Goal: Task Accomplishment & Management: Complete application form

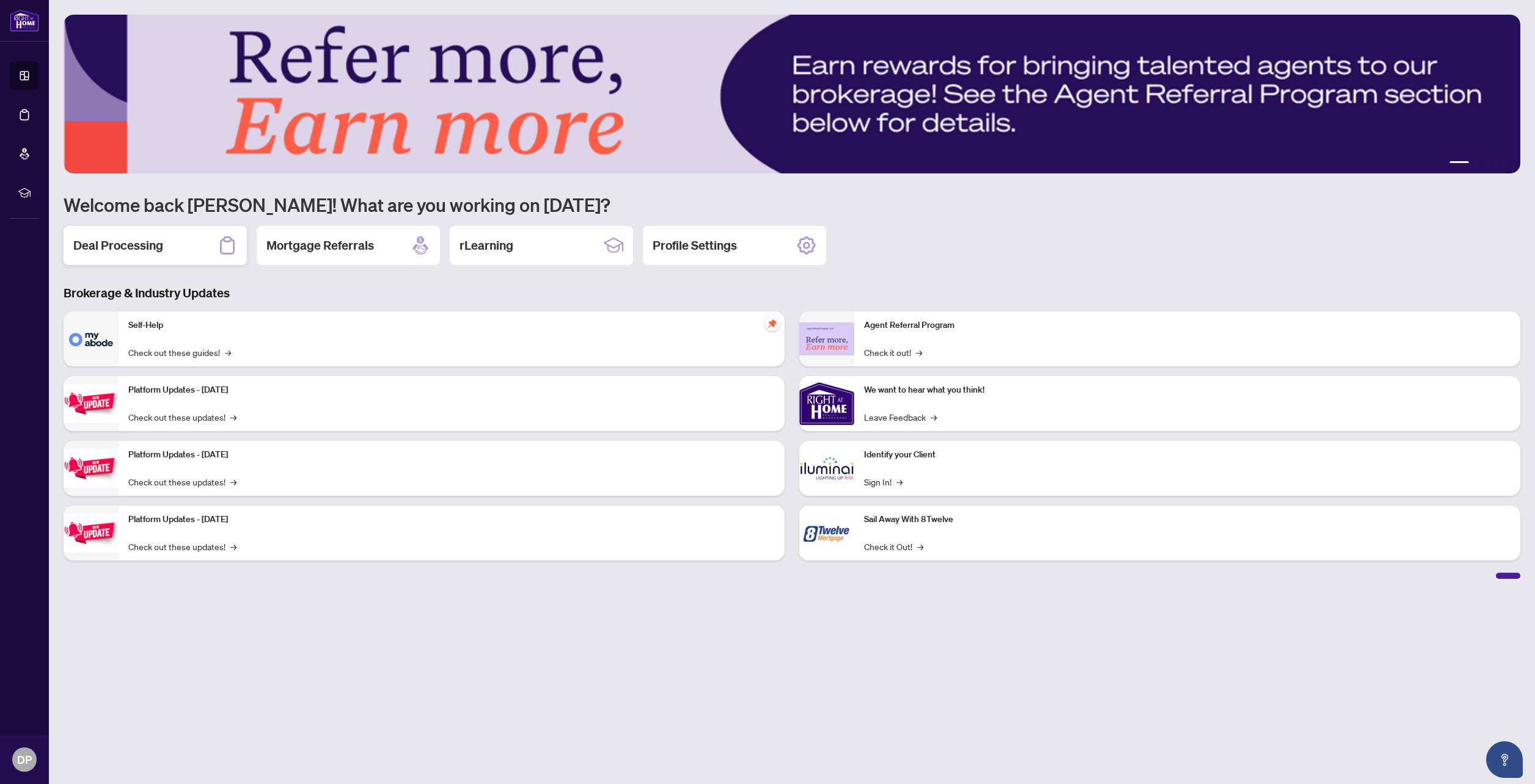
click at [175, 251] on div "Deal Processing" at bounding box center [155, 245] width 183 height 39
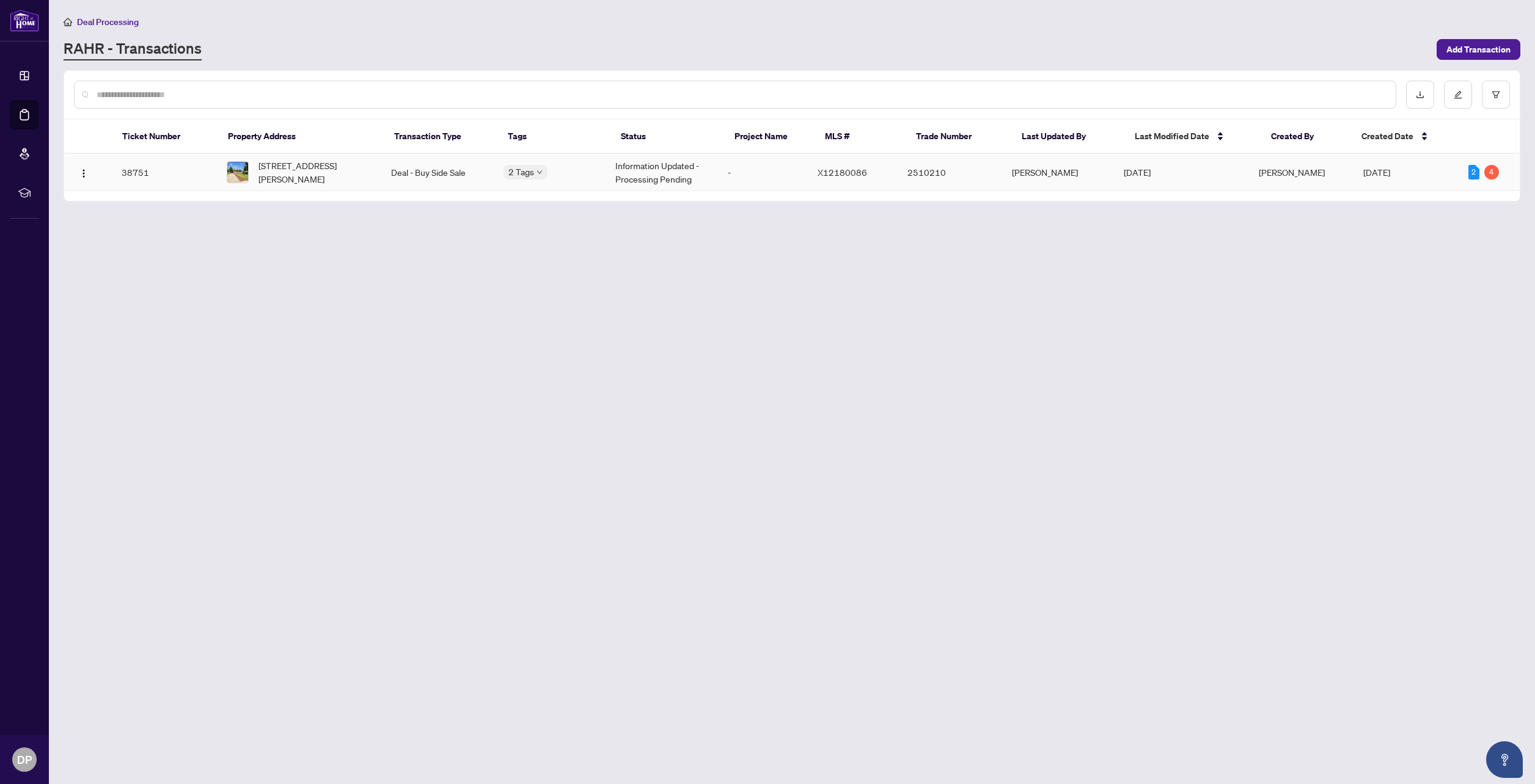
click at [131, 173] on td "38751" at bounding box center [164, 173] width 105 height 37
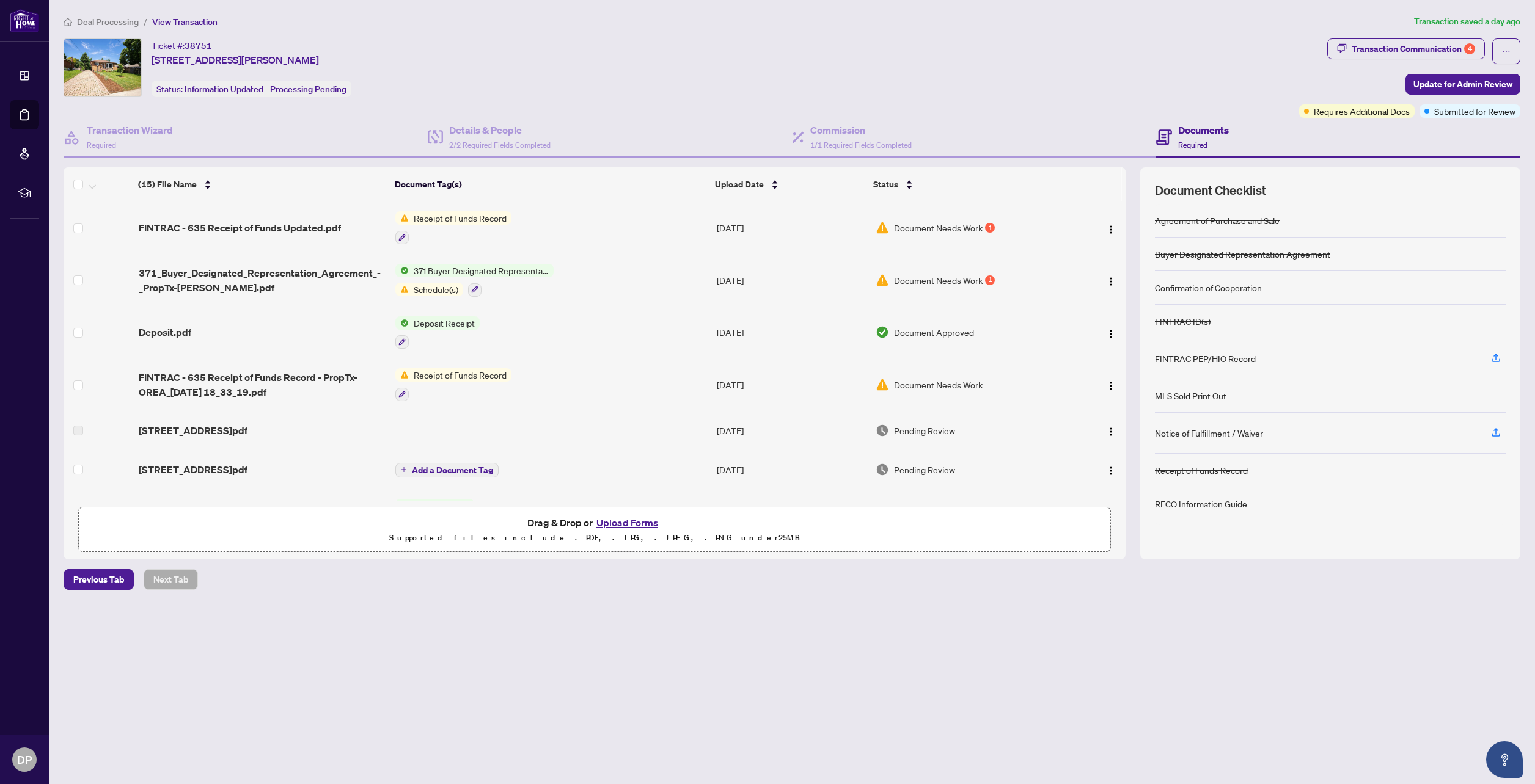
click at [440, 289] on span "Schedule(s)" at bounding box center [436, 289] width 55 height 13
click at [413, 363] on span "Schedule(s)" at bounding box center [417, 361] width 55 height 13
click at [402, 241] on button "button" at bounding box center [402, 237] width 13 height 13
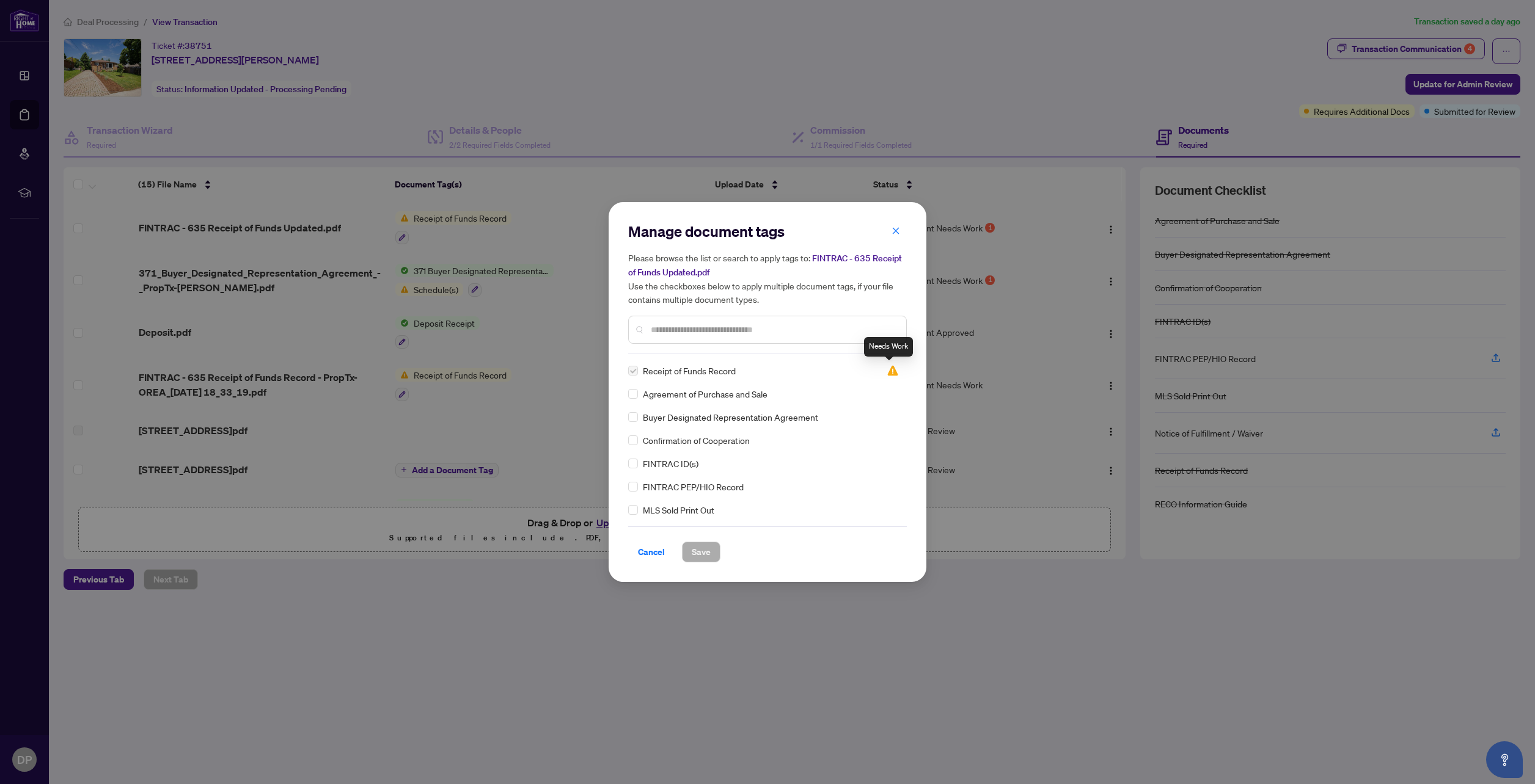
click at [890, 371] on img at bounding box center [892, 371] width 12 height 12
click at [886, 372] on img at bounding box center [892, 371] width 12 height 12
click at [648, 552] on span "Cancel" at bounding box center [651, 552] width 27 height 19
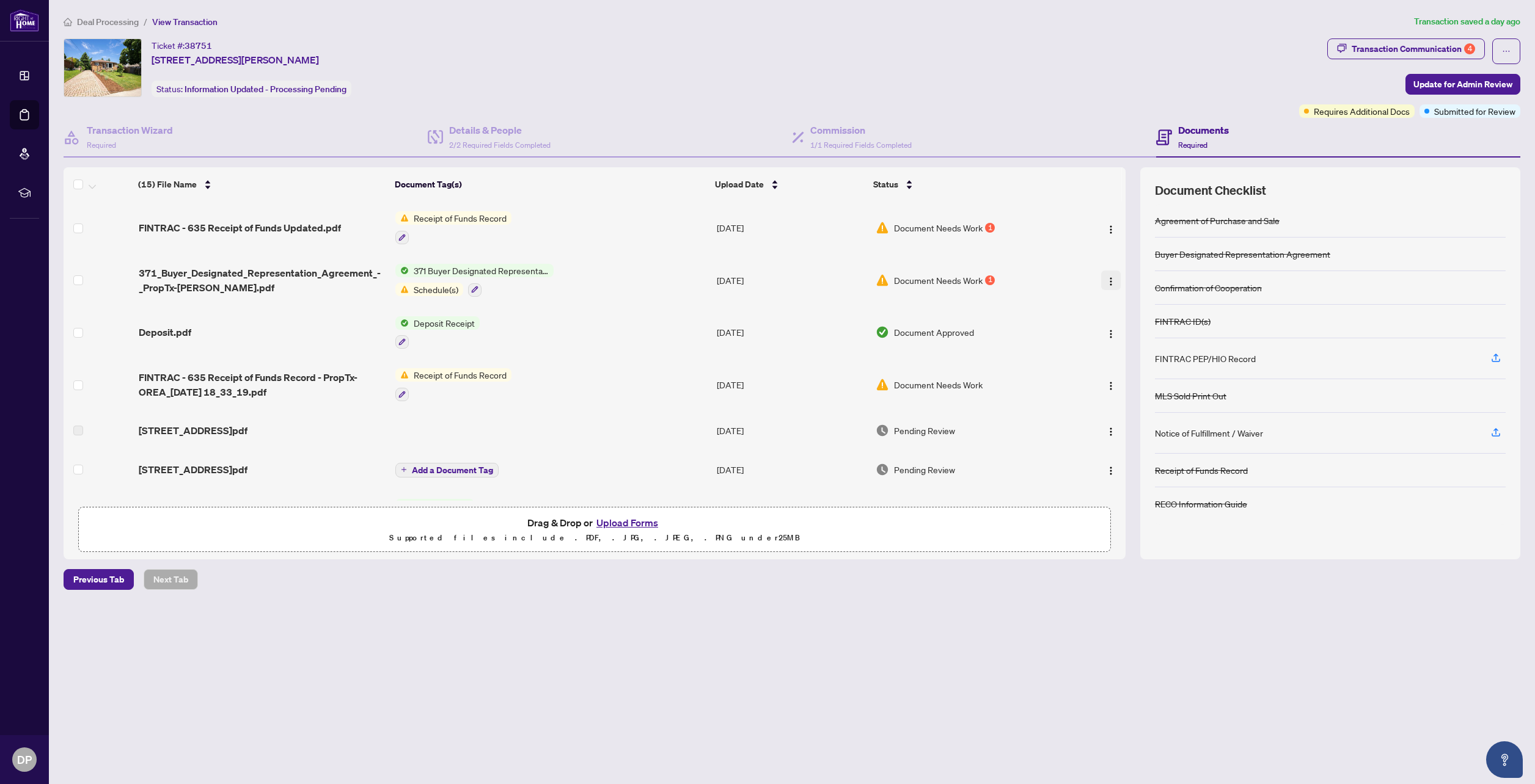
click at [1106, 281] on img "button" at bounding box center [1110, 281] width 10 height 10
click at [638, 522] on button "Upload Forms" at bounding box center [627, 523] width 69 height 16
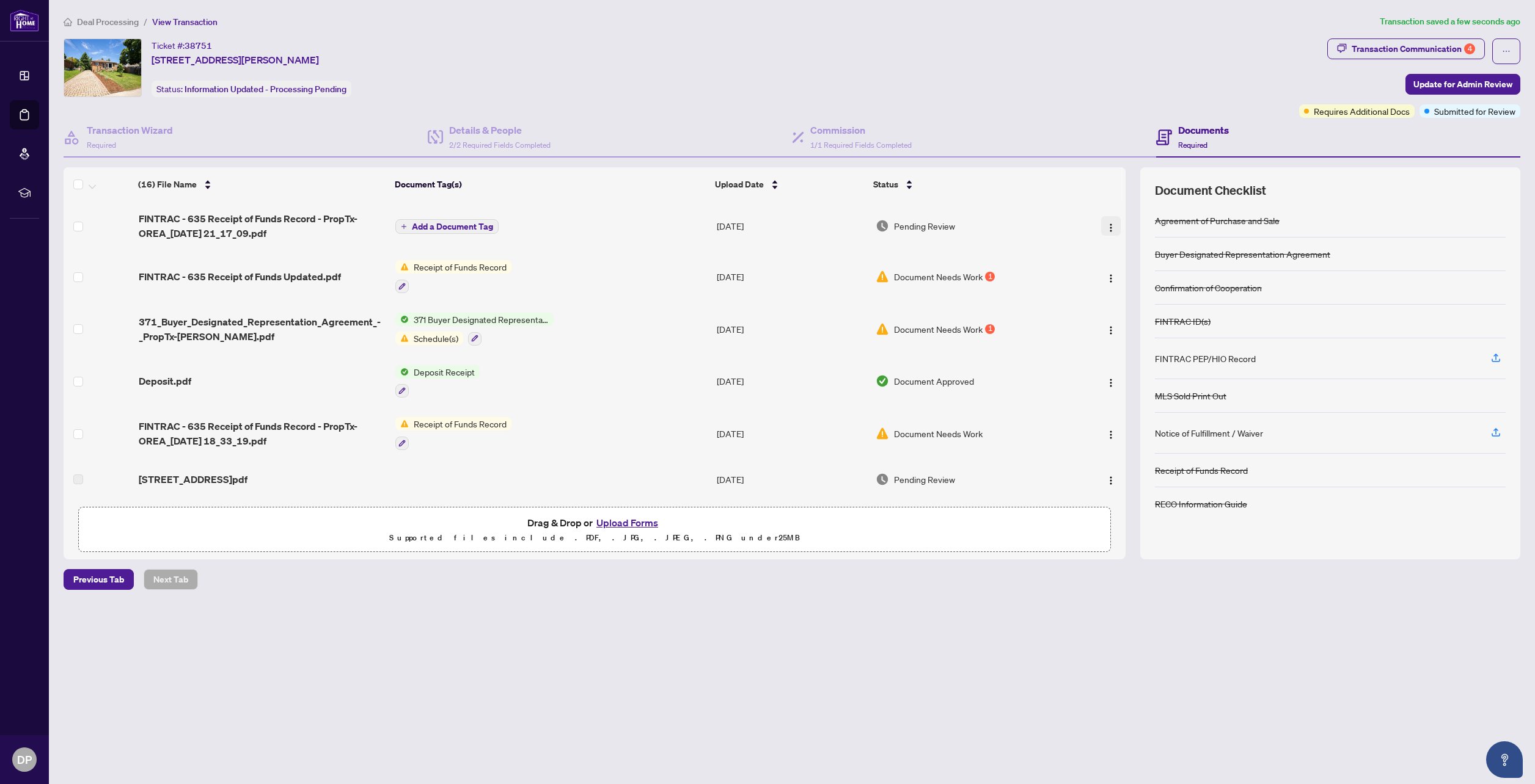
click at [1106, 228] on img "button" at bounding box center [1110, 227] width 10 height 10
click at [1114, 351] on span "Rename" at bounding box center [1165, 347] width 117 height 13
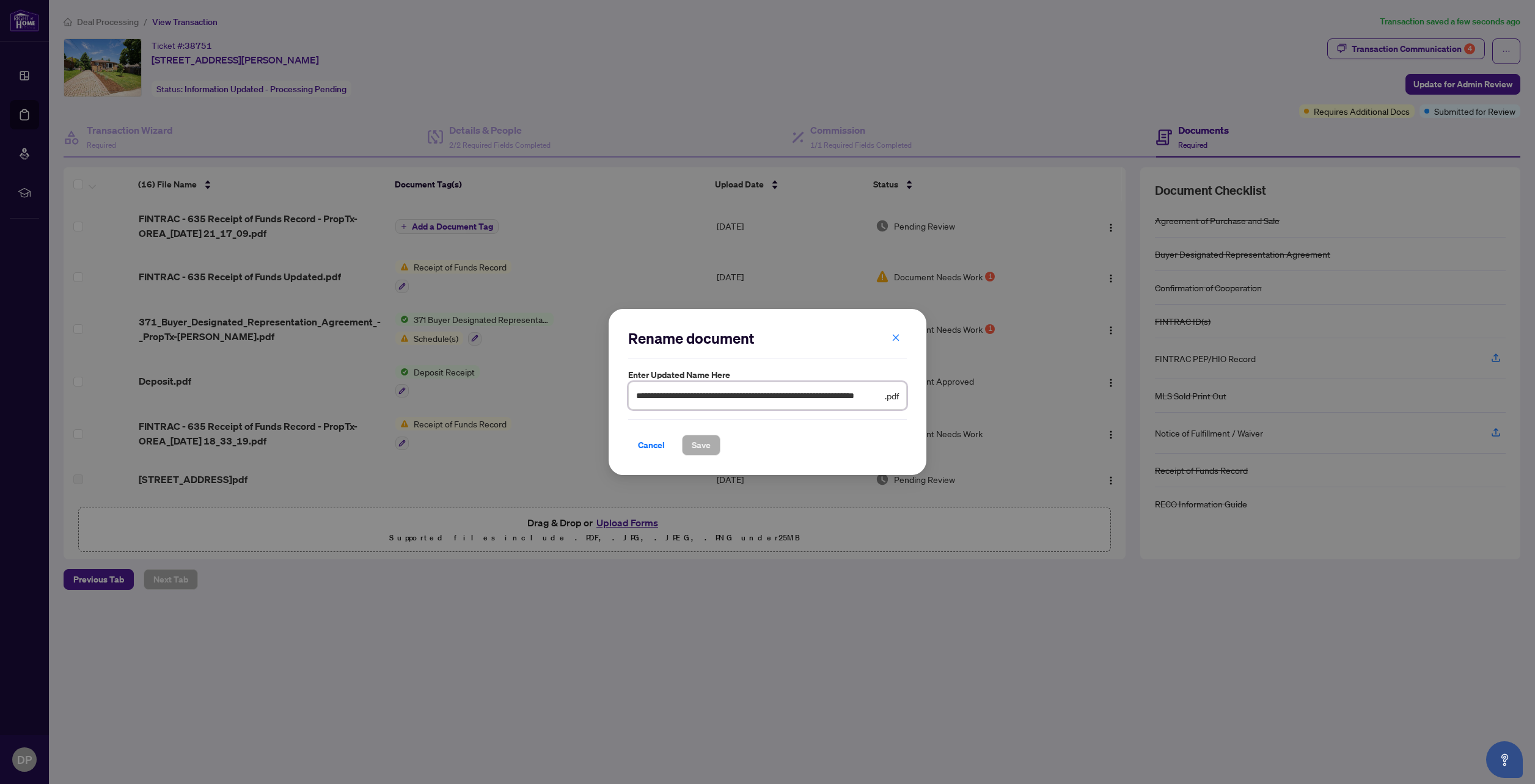
click at [792, 400] on input "**********" at bounding box center [759, 396] width 246 height 13
type input "**********"
click at [707, 450] on span "Save" at bounding box center [701, 445] width 19 height 19
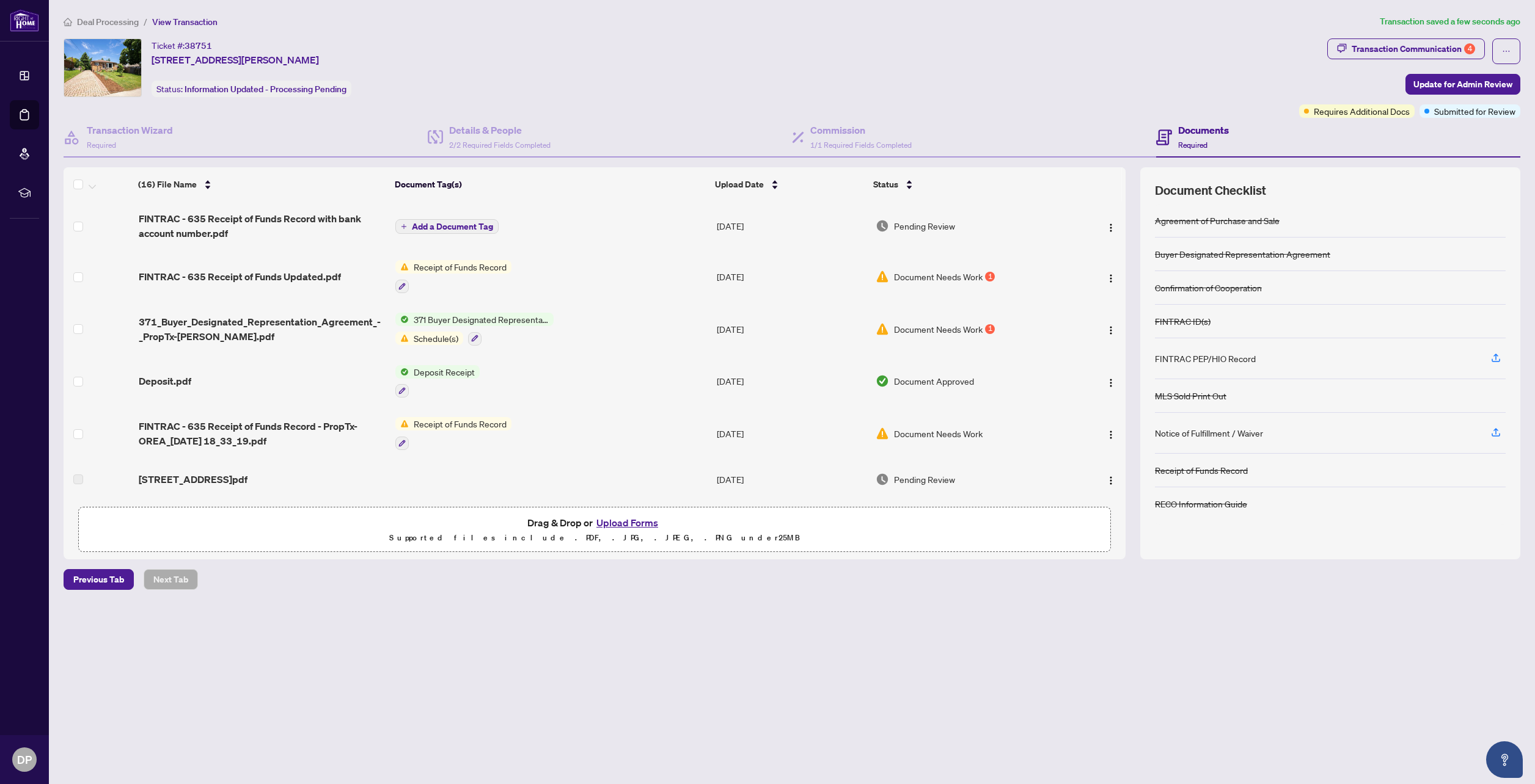
click at [952, 278] on span "Document Needs Work" at bounding box center [938, 277] width 89 height 13
click at [284, 221] on span "FINTRAC - 635 Receipt of Funds Record with bank account number.pdf" at bounding box center [262, 226] width 247 height 29
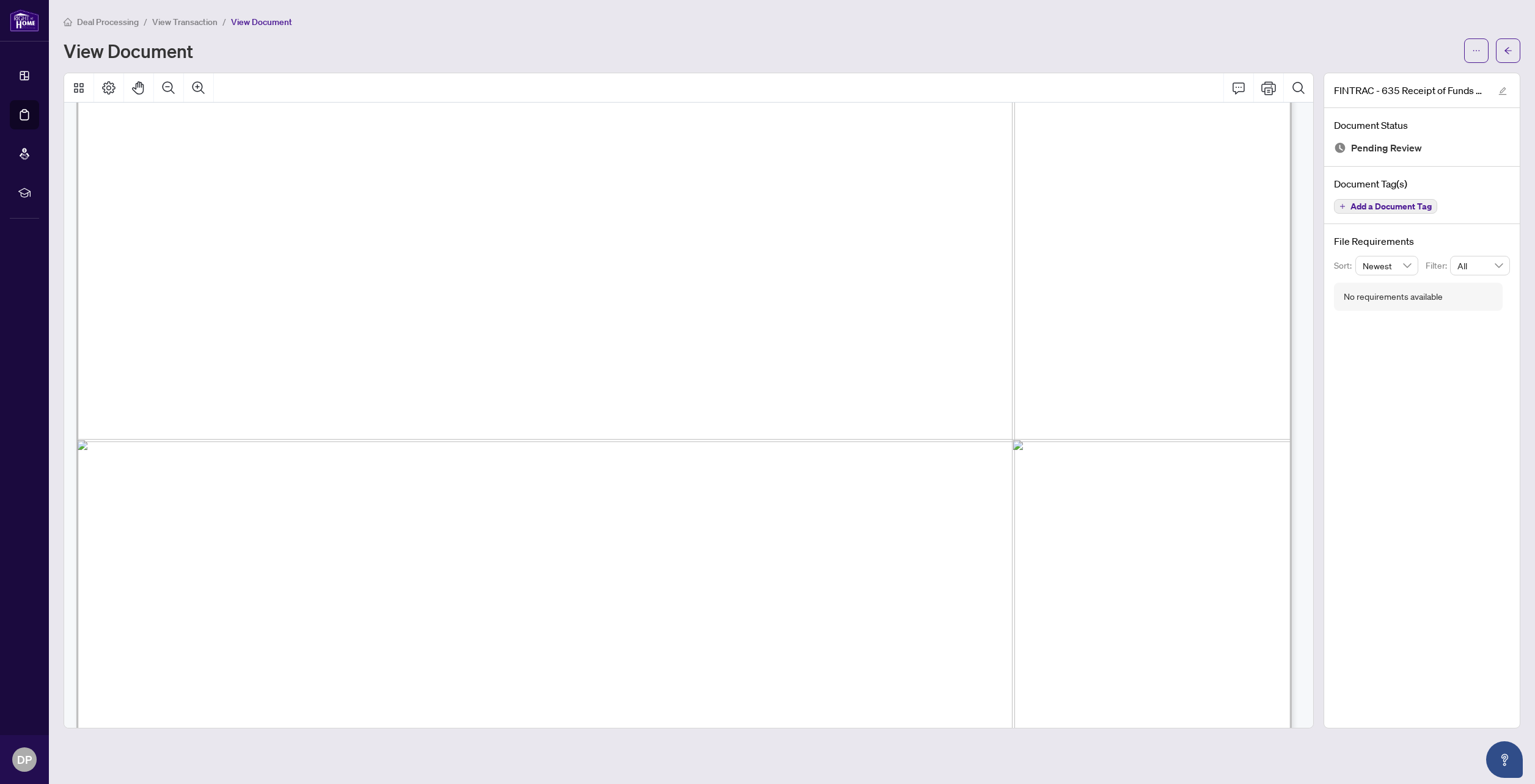
scroll to position [305, 0]
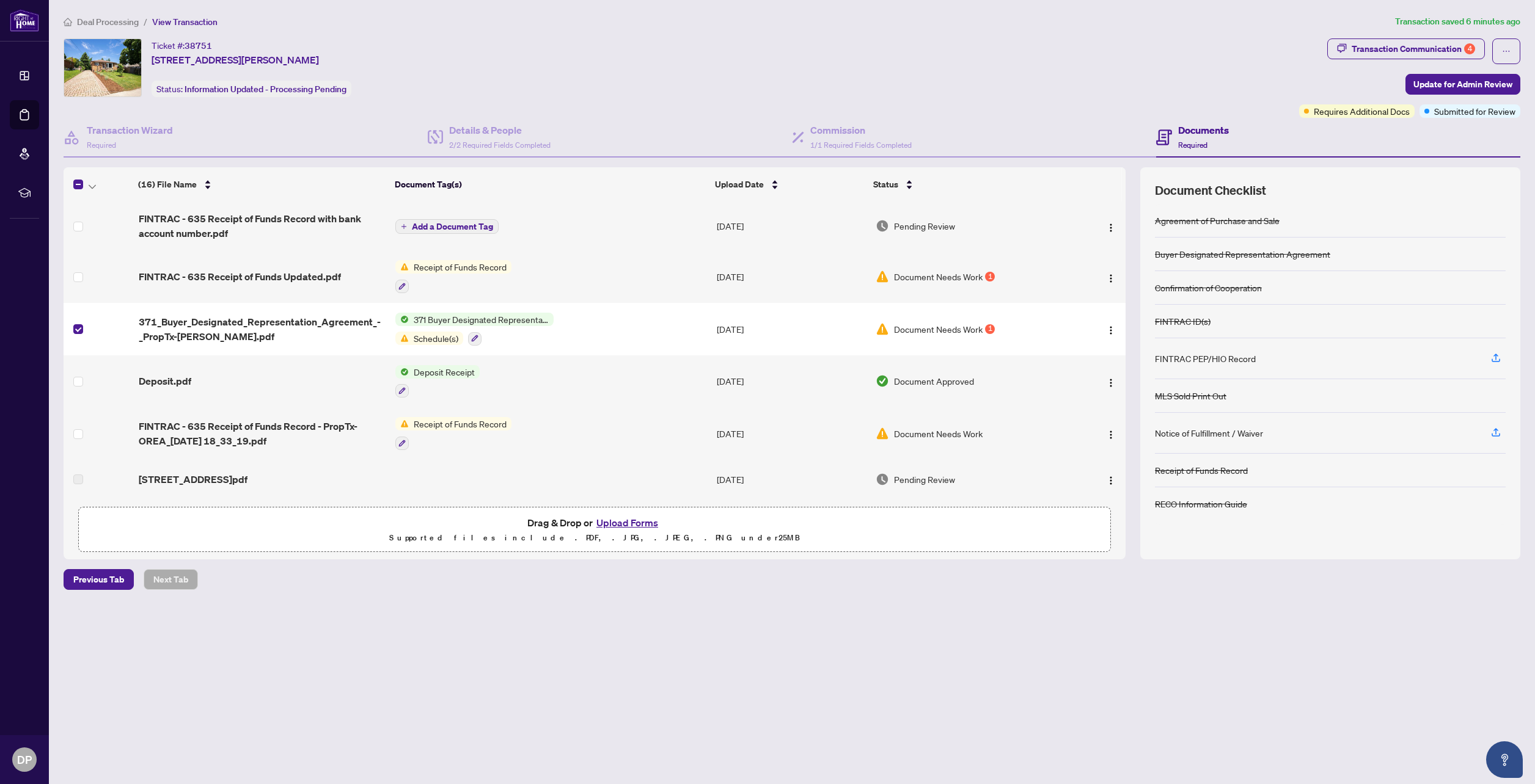
drag, startPoint x: 567, startPoint y: 329, endPoint x: 607, endPoint y: 323, distance: 40.4
click at [607, 323] on td "371 Buyer Designated Representation Agreement - Authority for Purchase or Lease…" at bounding box center [551, 329] width 321 height 53
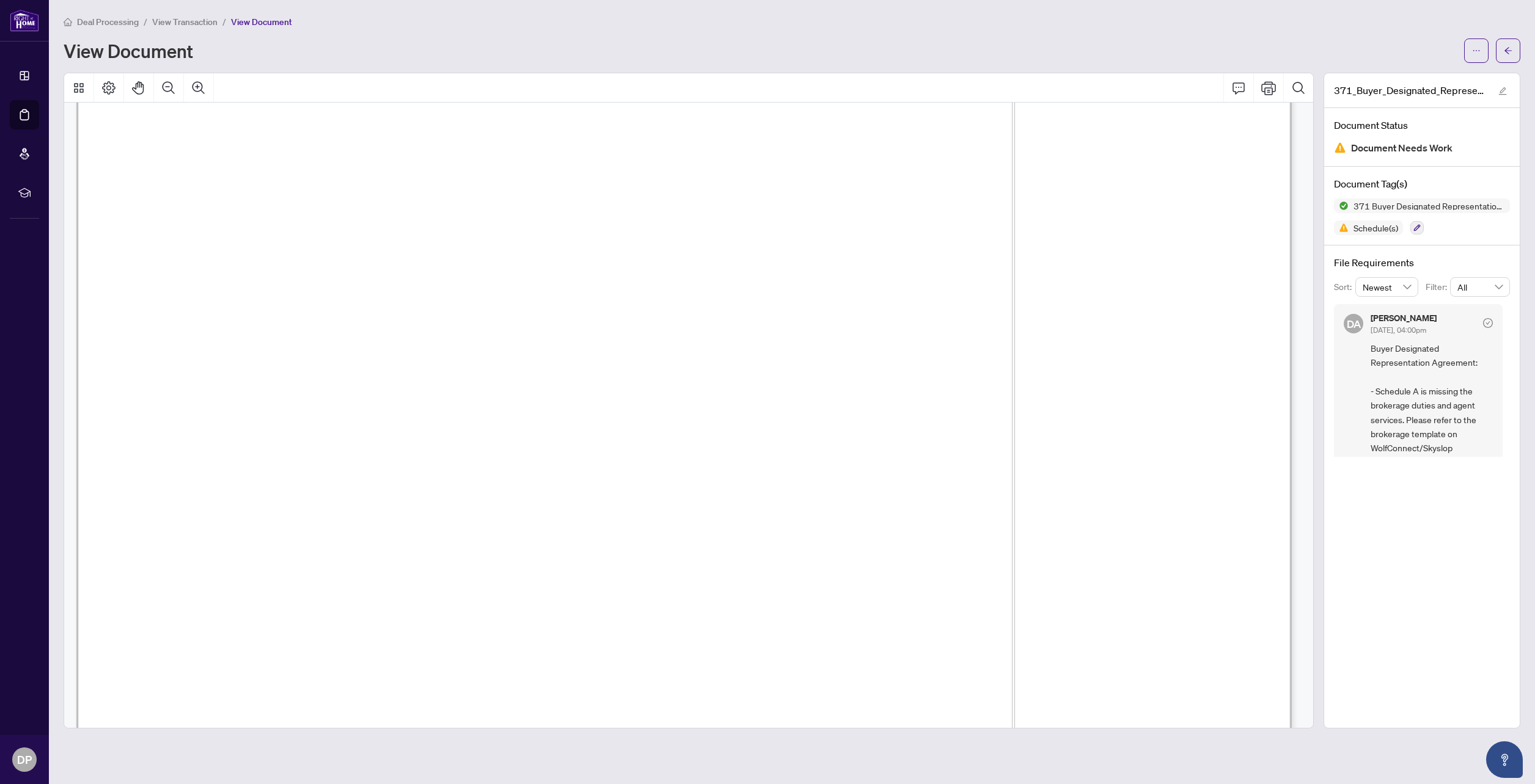
scroll to position [1466, 0]
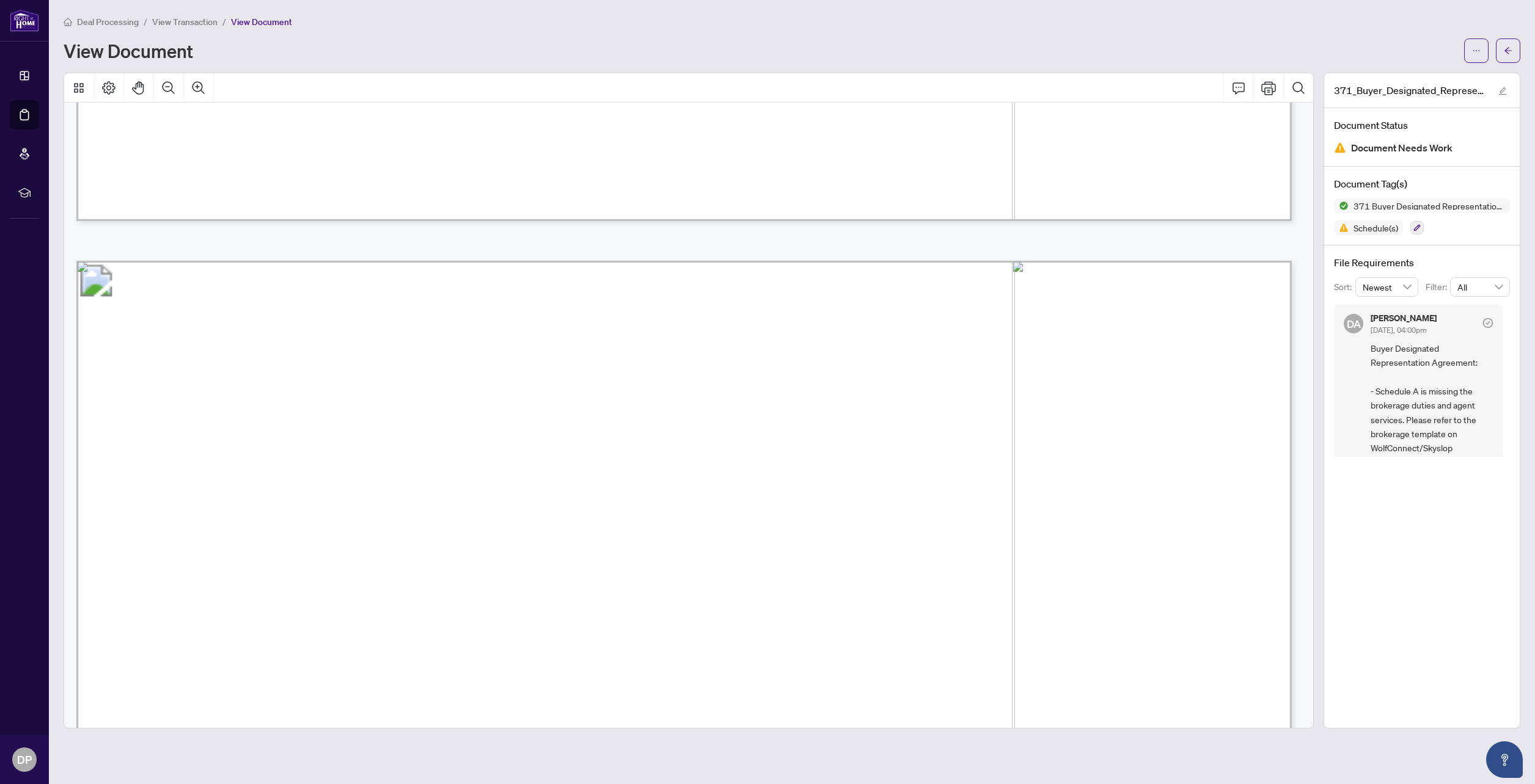
click at [930, 394] on span "The Buyer agrees to pay the Brokerage such commission if the Buyer enters into …" at bounding box center [702, 404] width 1019 height 21
click at [924, 401] on span "The Buyer agrees to pay the Brokerage such commission if the Buyer enters into …" at bounding box center [702, 404] width 1019 height 21
click at [1506, 47] on icon "arrow-left" at bounding box center [1508, 51] width 9 height 9
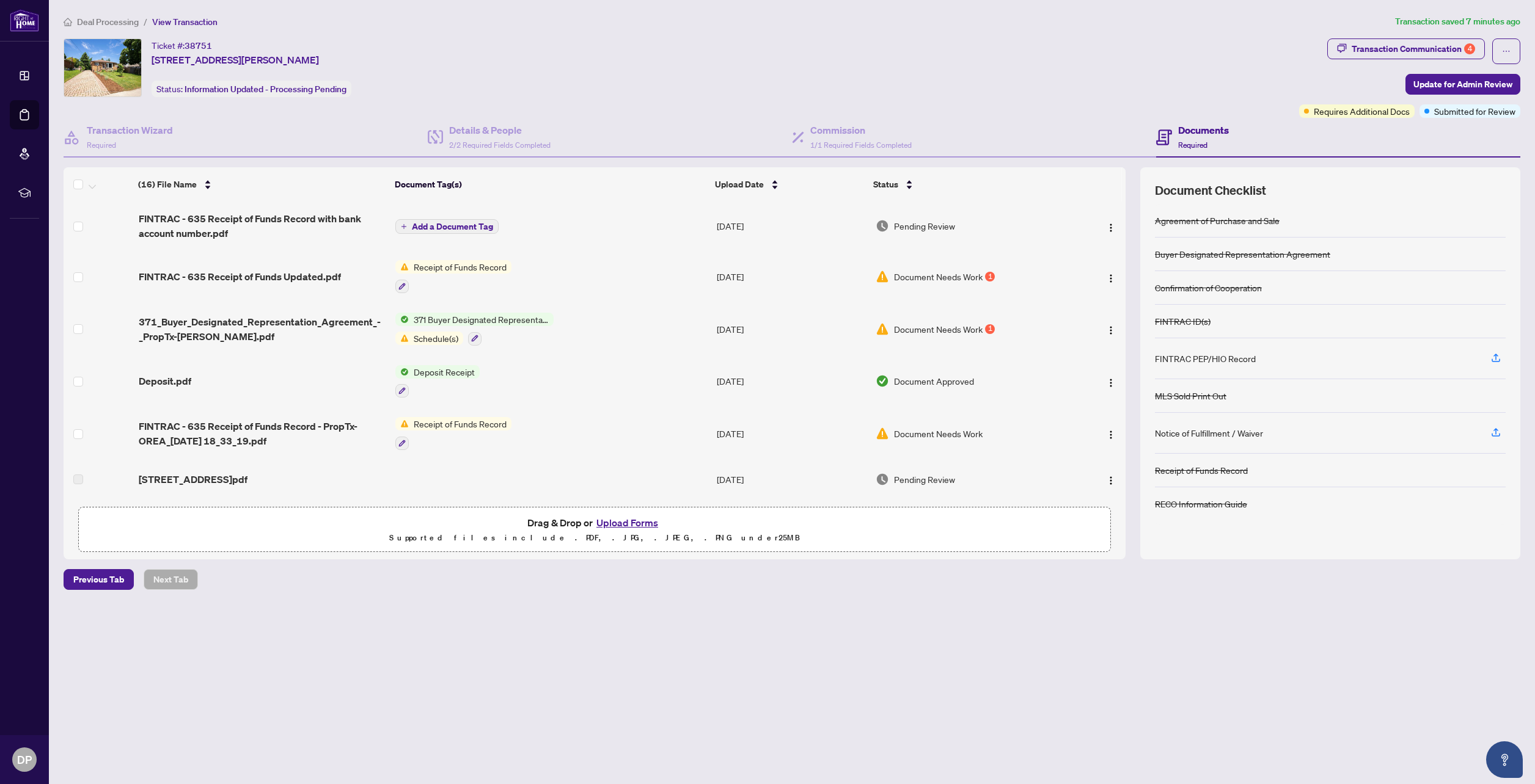
click at [614, 525] on button "Upload Forms" at bounding box center [627, 523] width 69 height 16
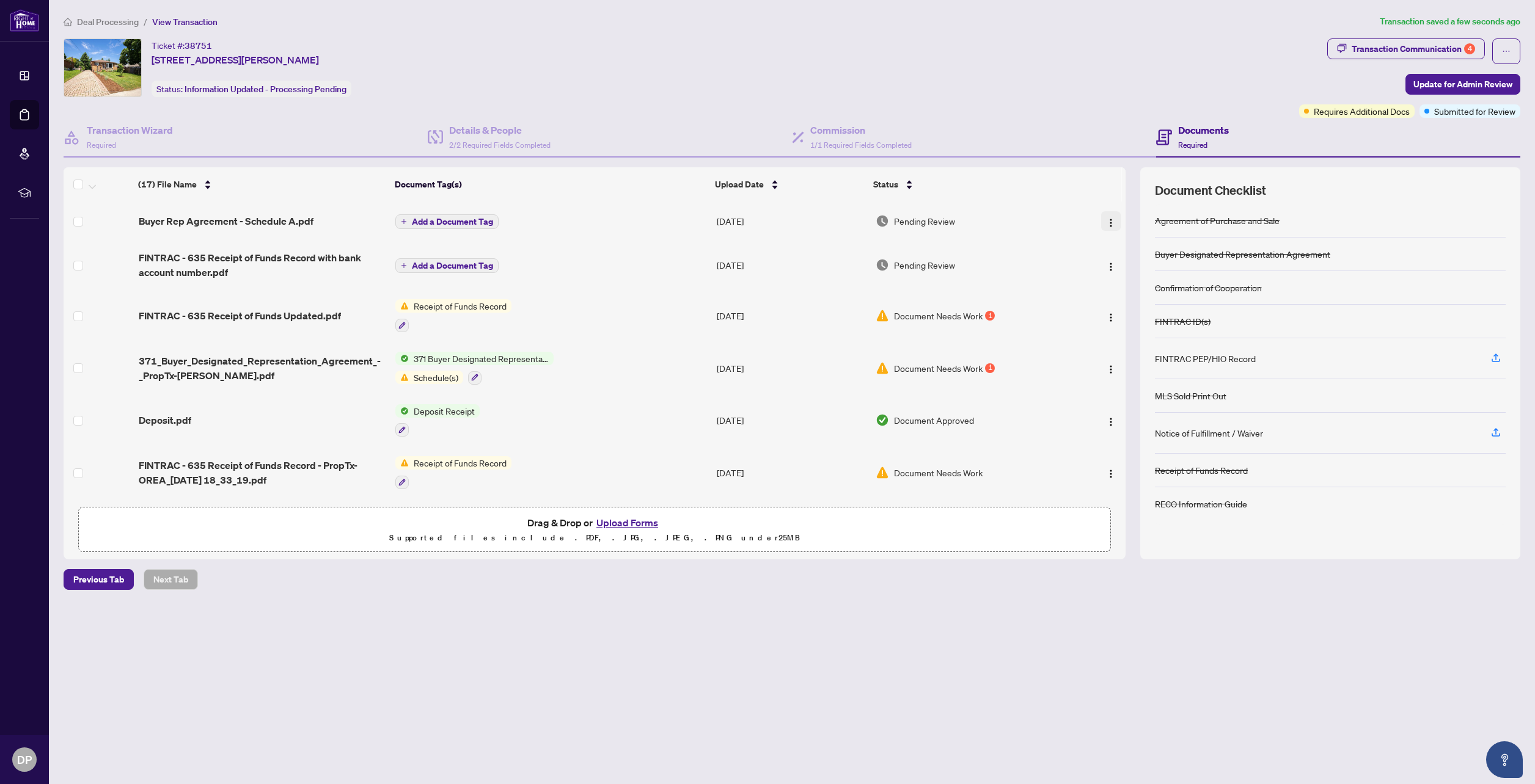
click at [1106, 223] on img "button" at bounding box center [1110, 223] width 10 height 10
click at [1120, 345] on span "Rename" at bounding box center [1165, 343] width 117 height 13
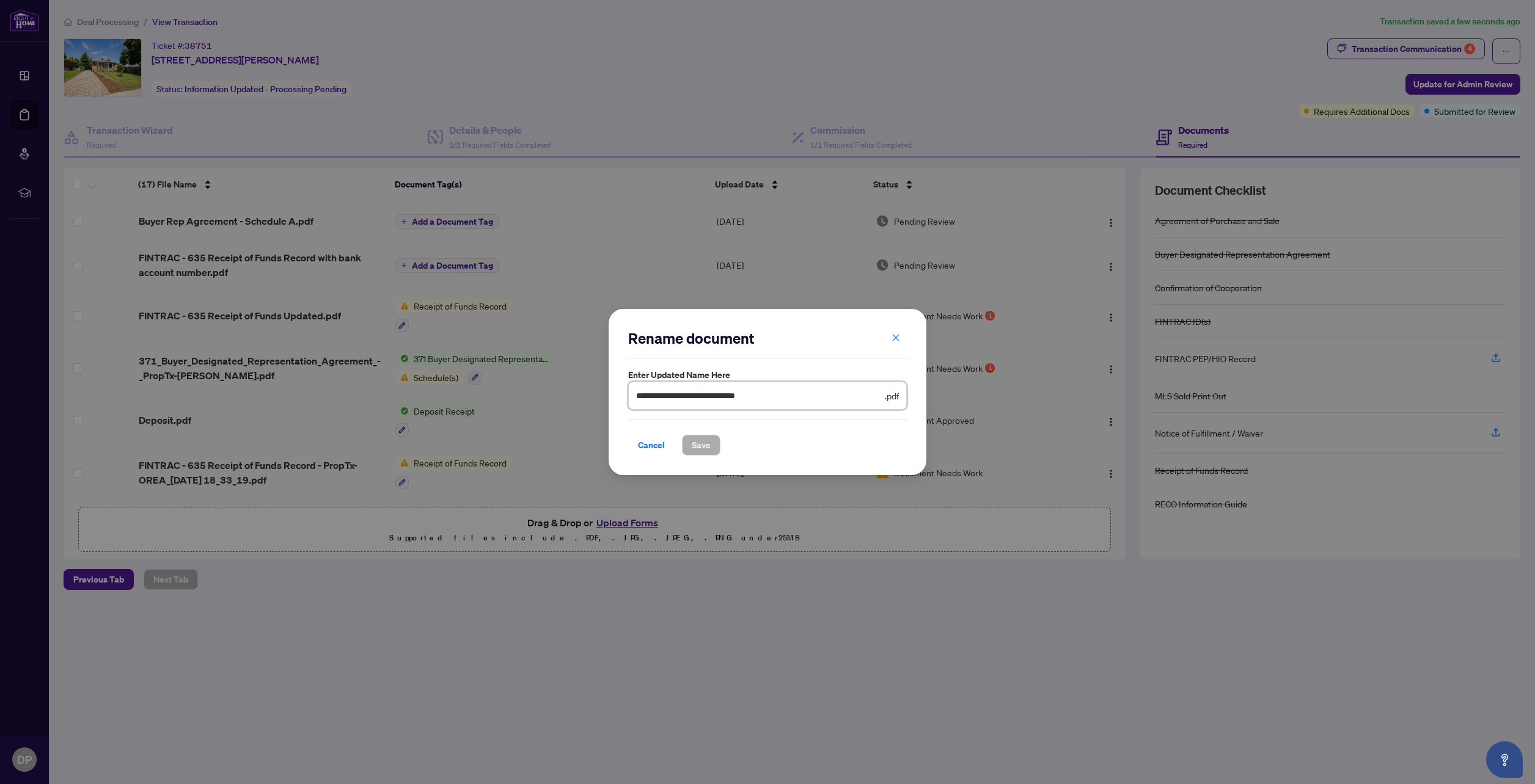
click at [636, 396] on input "**********" at bounding box center [759, 396] width 246 height 13
type input "**********"
click at [704, 451] on span "Save" at bounding box center [701, 445] width 19 height 19
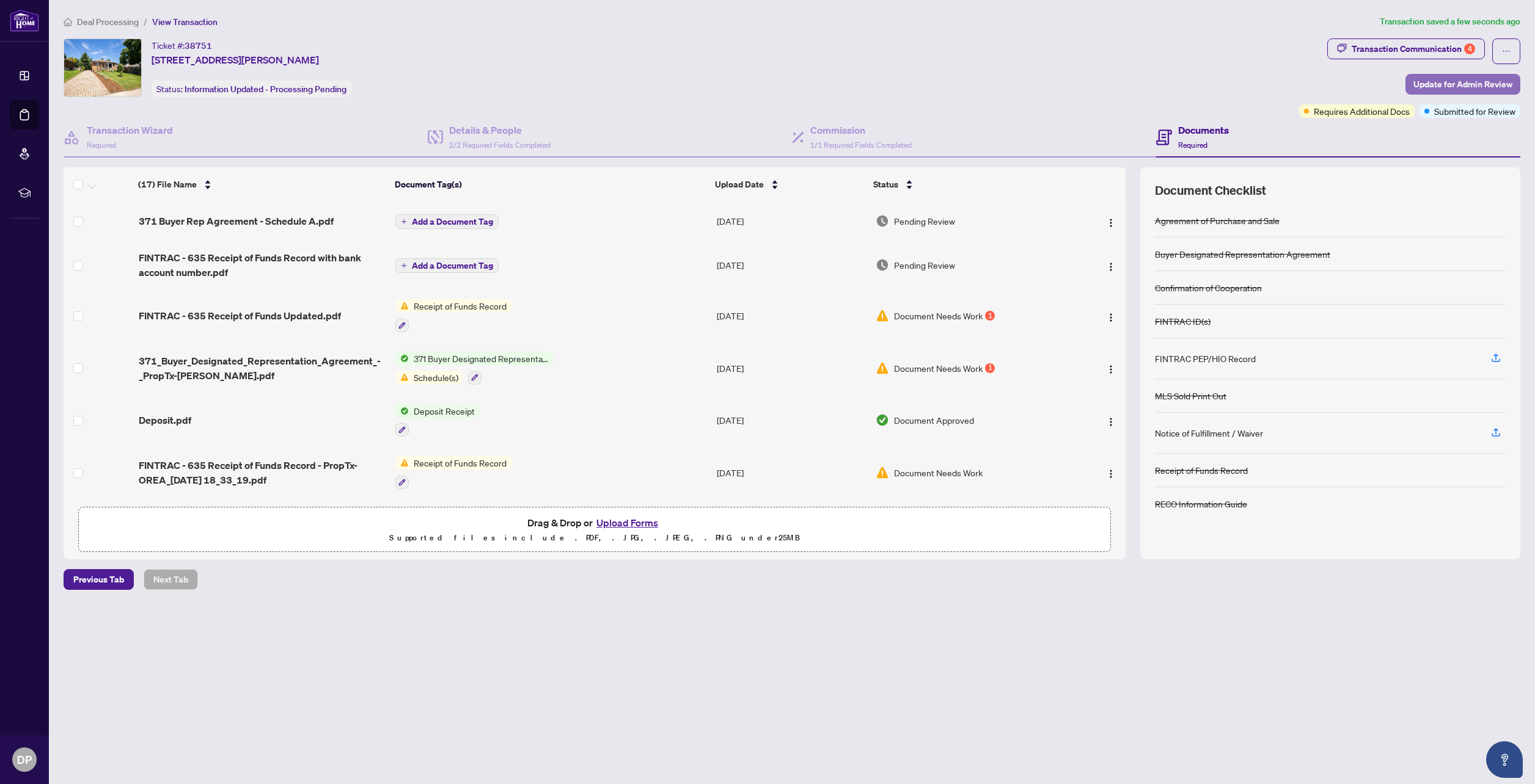
click at [1460, 87] on span "Update for Admin Review" at bounding box center [1462, 84] width 99 height 19
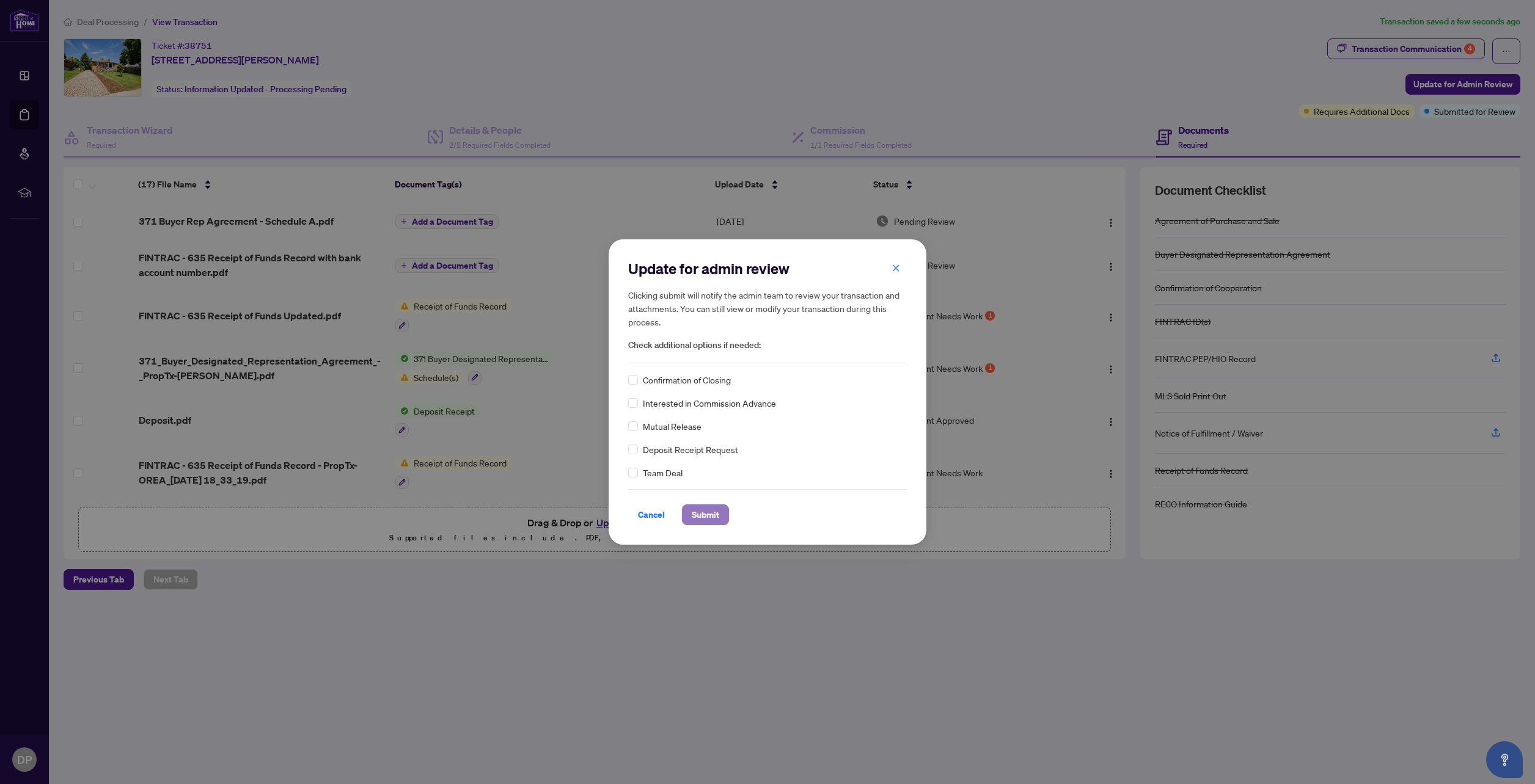
click at [699, 517] on span "Submit" at bounding box center [705, 515] width 27 height 19
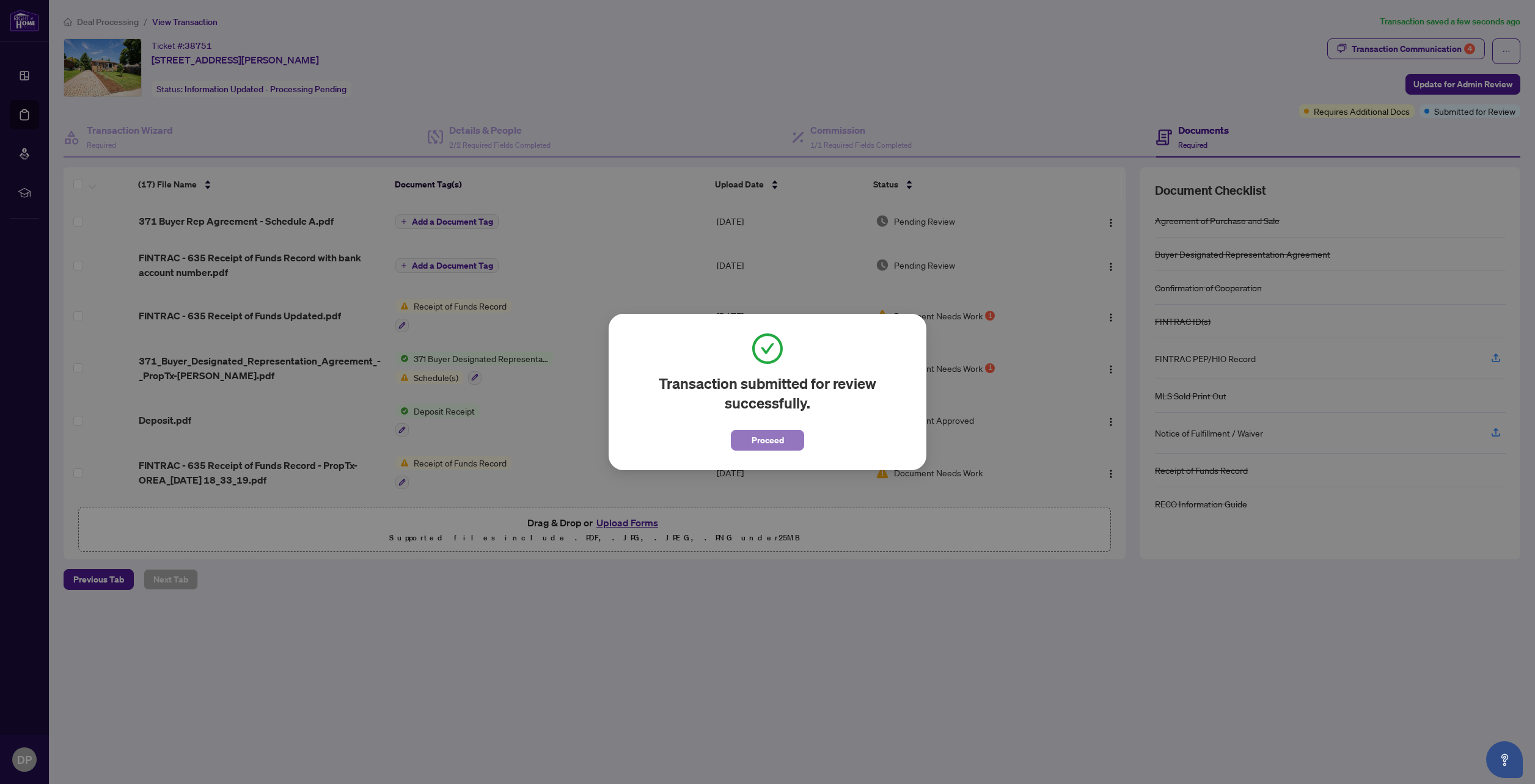
click at [779, 445] on span "Proceed" at bounding box center [768, 440] width 33 height 19
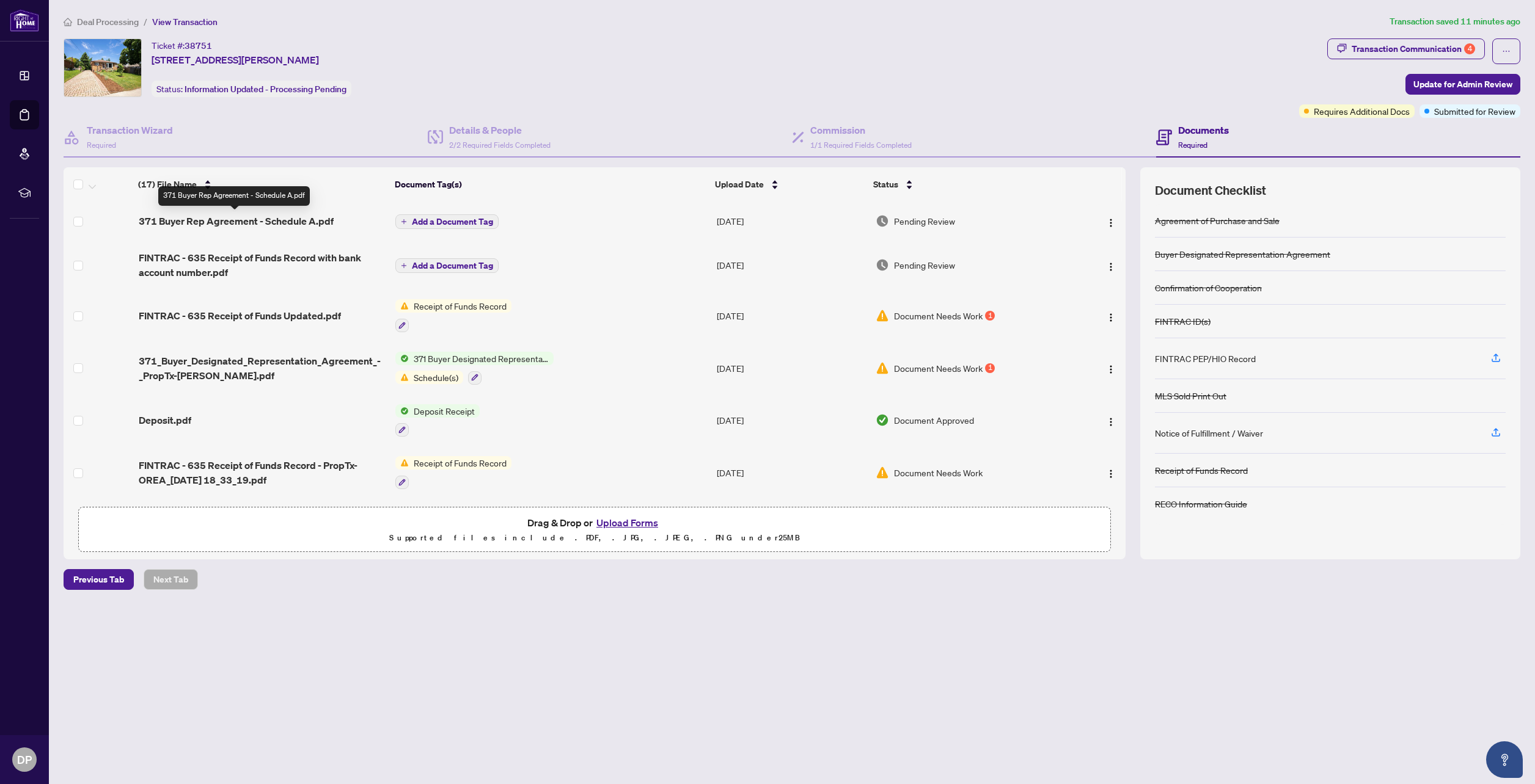
click at [282, 222] on span "371 Buyer Rep Agreement - Schedule A.pdf" at bounding box center [236, 221] width 195 height 15
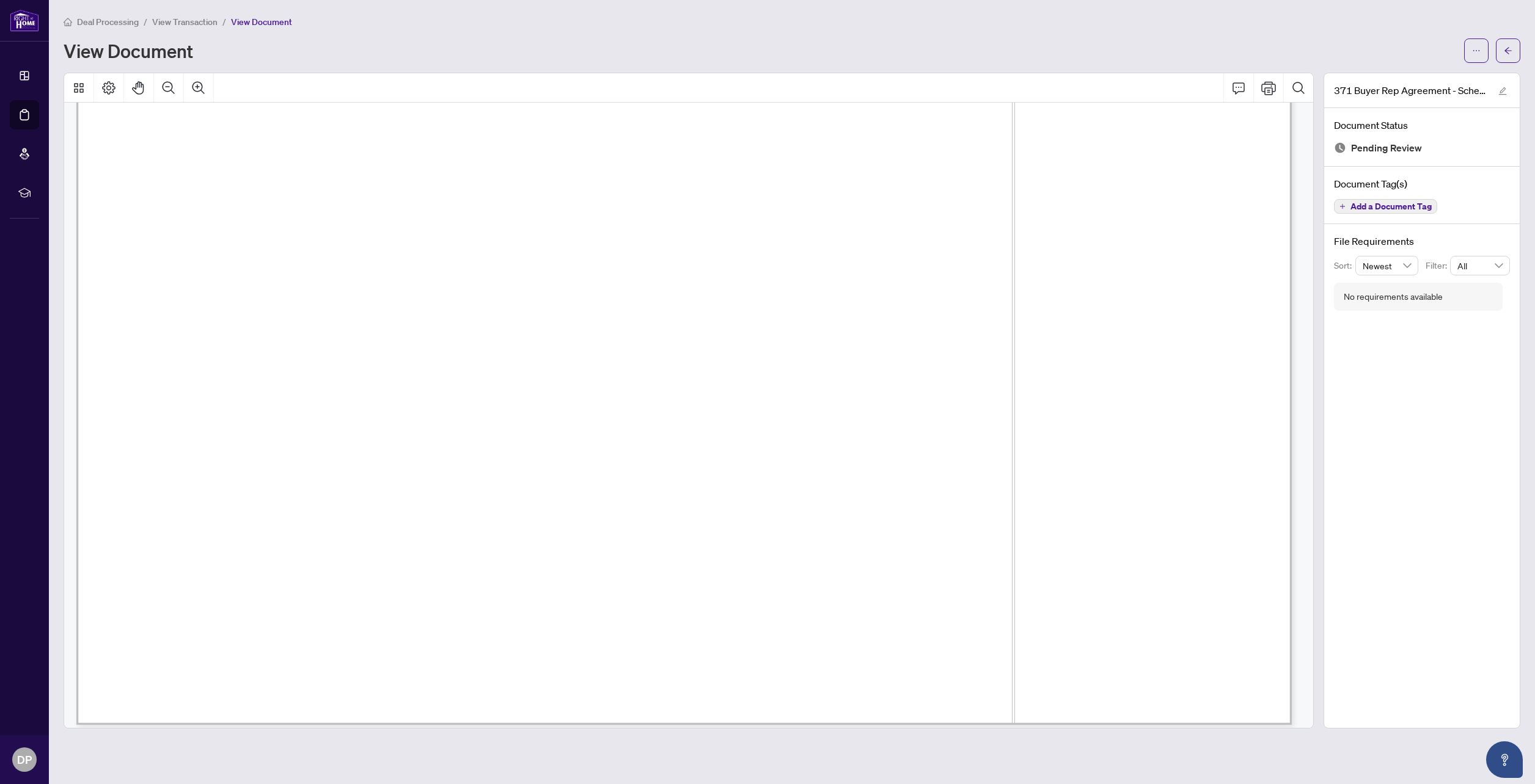
scroll to position [1099, 0]
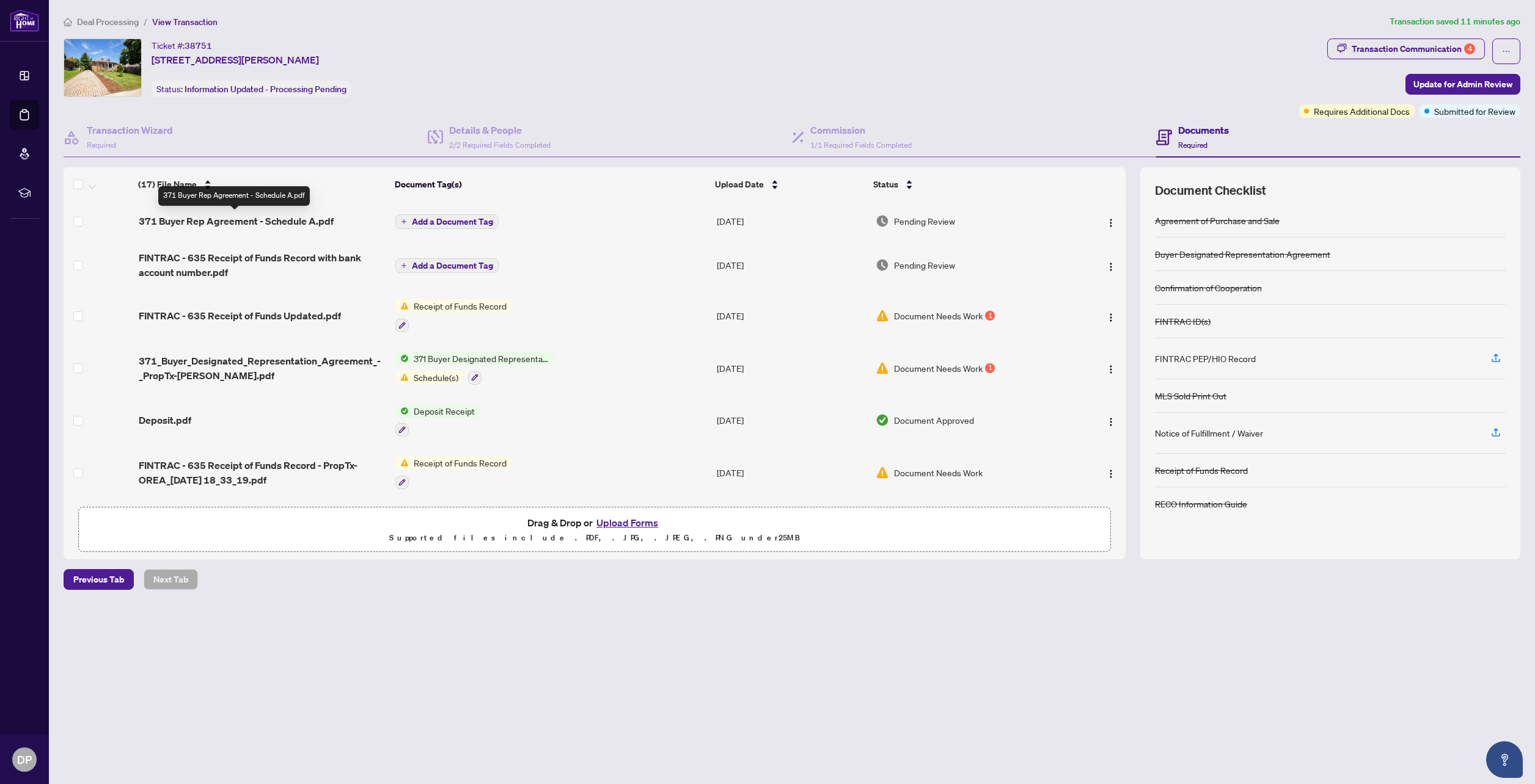
click at [285, 223] on span "371 Buyer Rep Agreement - Schedule A.pdf" at bounding box center [236, 221] width 195 height 15
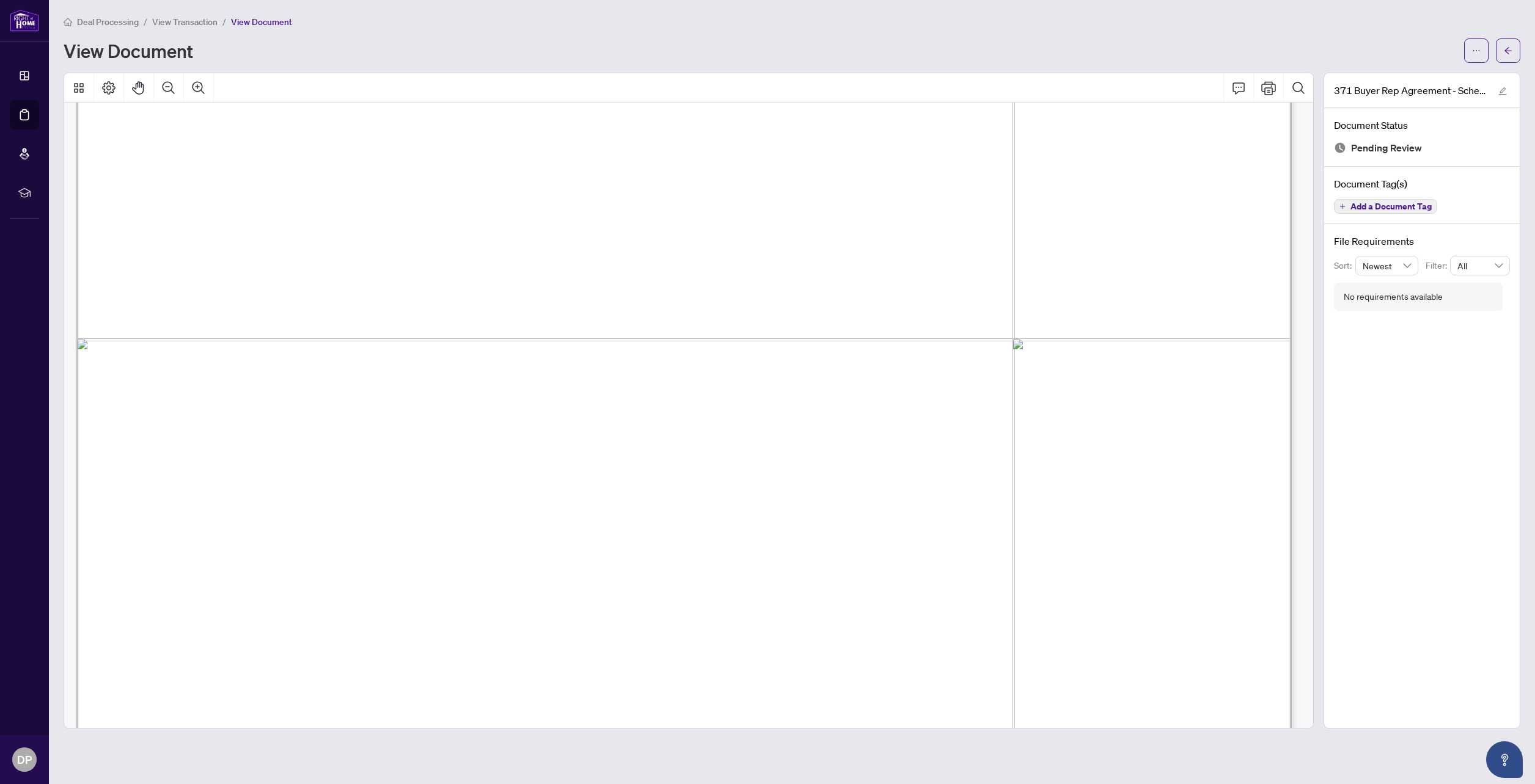
scroll to position [672, 0]
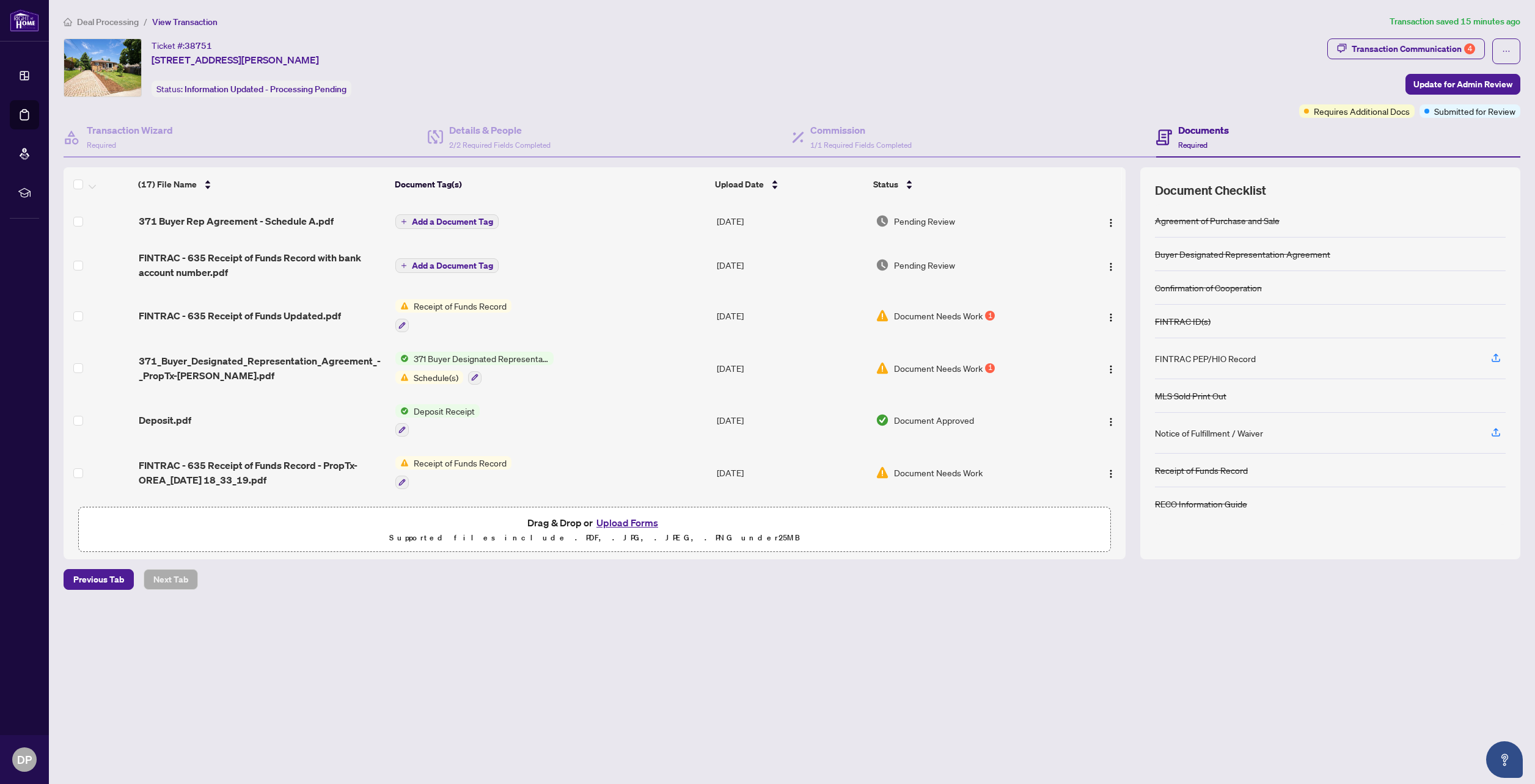
click at [341, 686] on main "Deal Processing / View Transaction Transaction saved 15 minutes ago Ticket #: 3…" at bounding box center [792, 392] width 1486 height 784
click at [274, 361] on span "371_Buyer_Designated_Representation_Agreement_-_PropTx-[PERSON_NAME].pdf" at bounding box center [262, 368] width 247 height 29
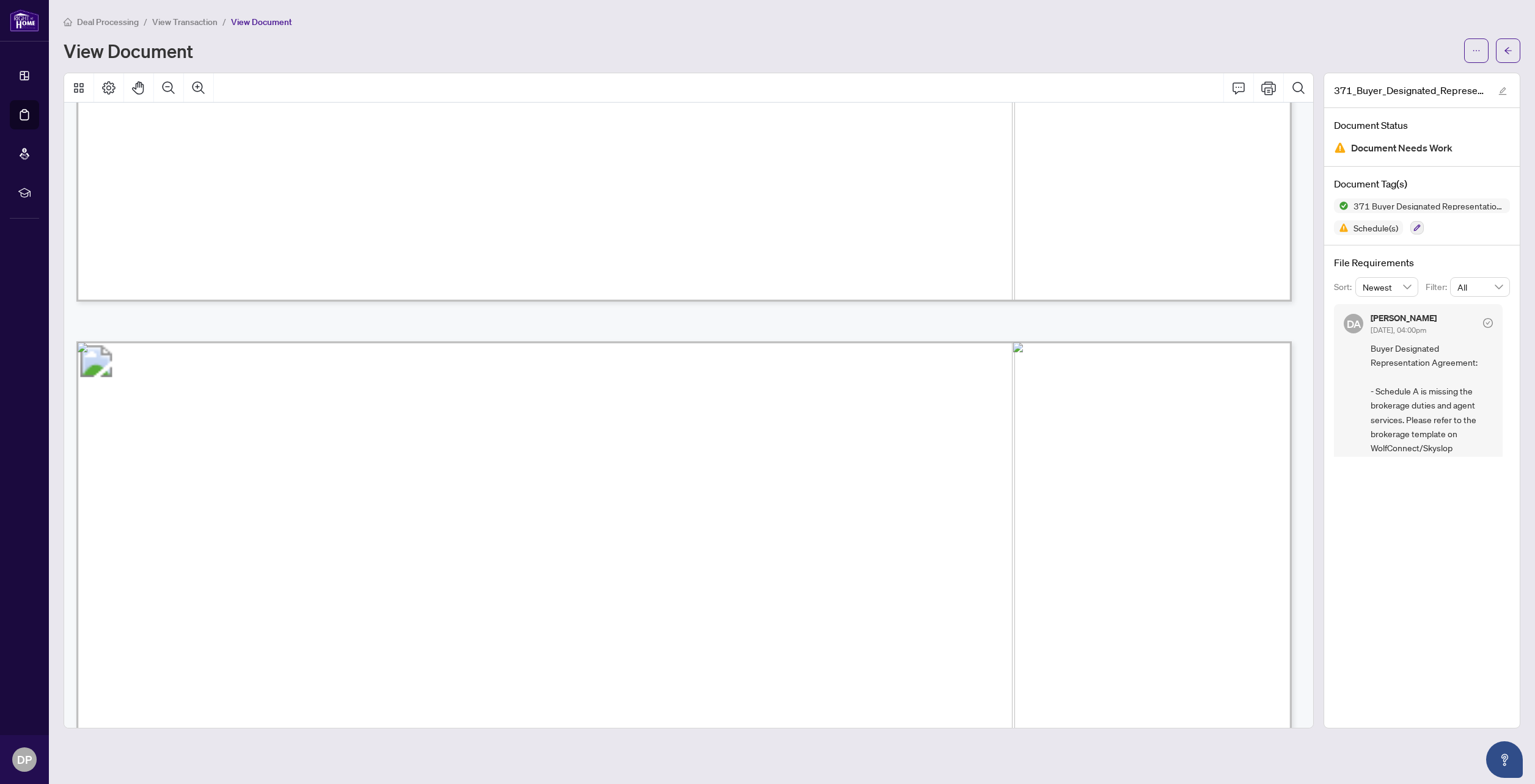
scroll to position [4887, 0]
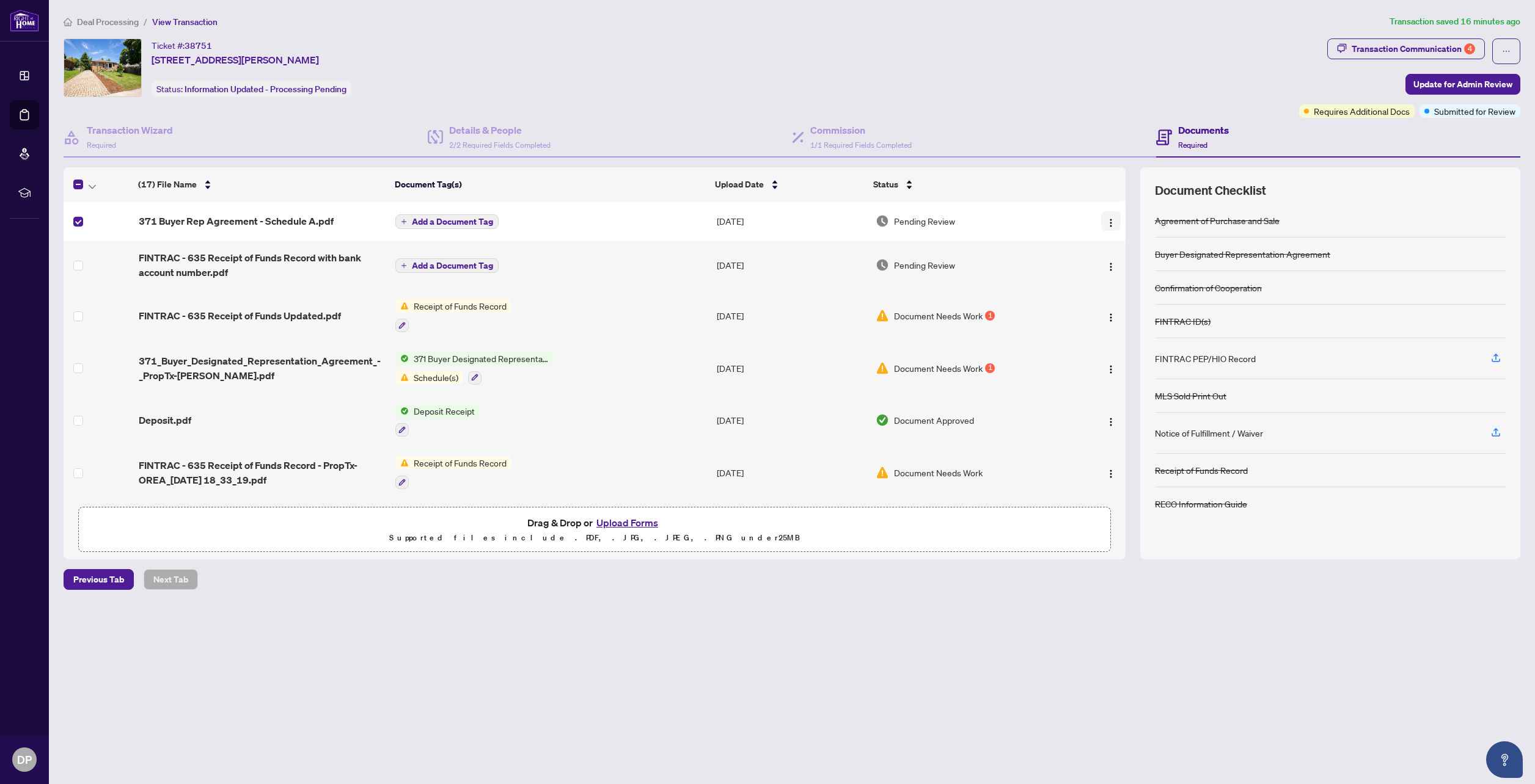
click at [1110, 227] on span "button" at bounding box center [1110, 221] width 10 height 13
click at [623, 524] on button "Upload Forms" at bounding box center [627, 523] width 69 height 16
click at [640, 525] on button "Upload Forms" at bounding box center [627, 523] width 69 height 16
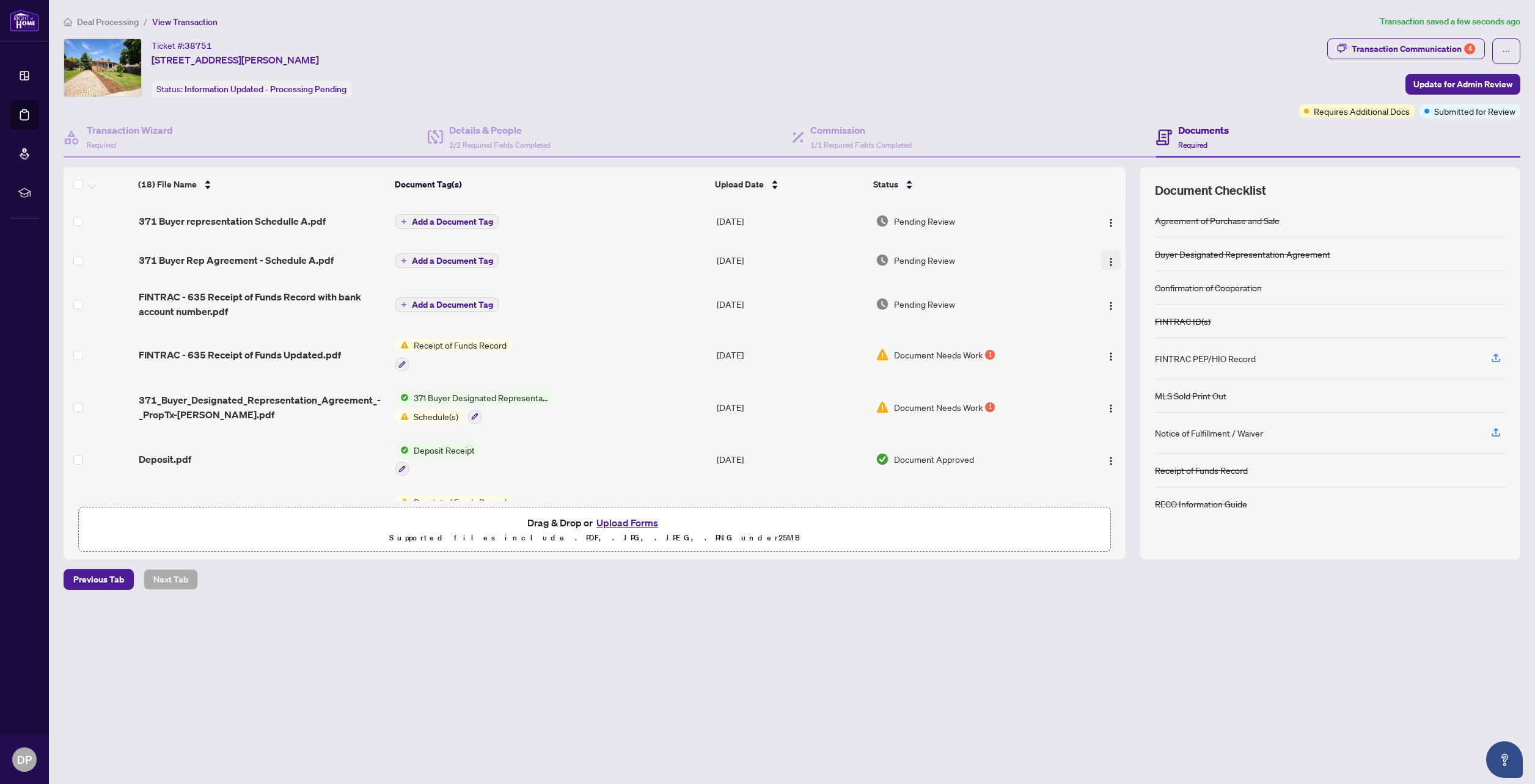
click at [1106, 264] on img "button" at bounding box center [1110, 262] width 10 height 10
click at [1110, 266] on span "button" at bounding box center [1110, 260] width 10 height 13
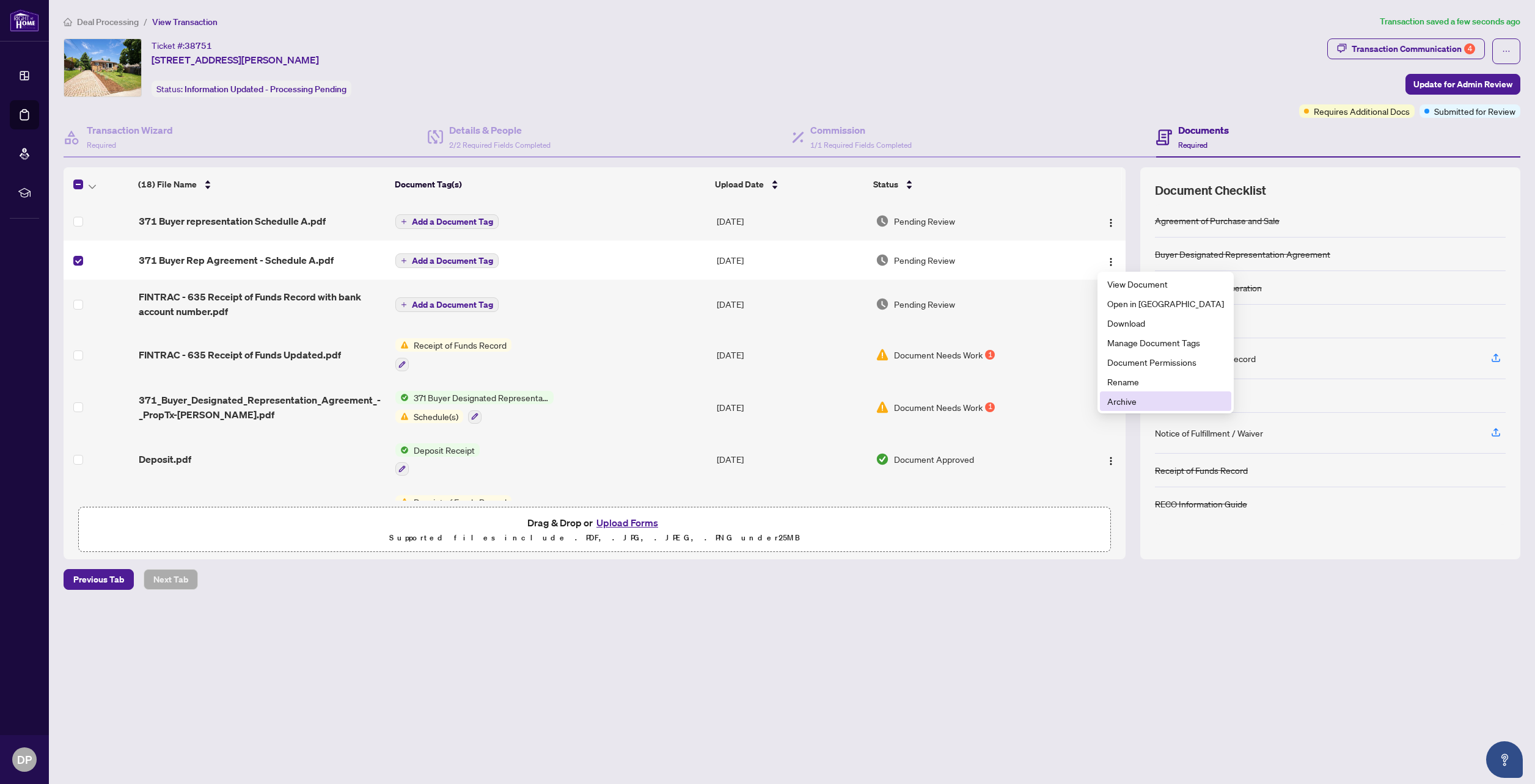
click at [1145, 404] on span "Archive" at bounding box center [1165, 401] width 117 height 13
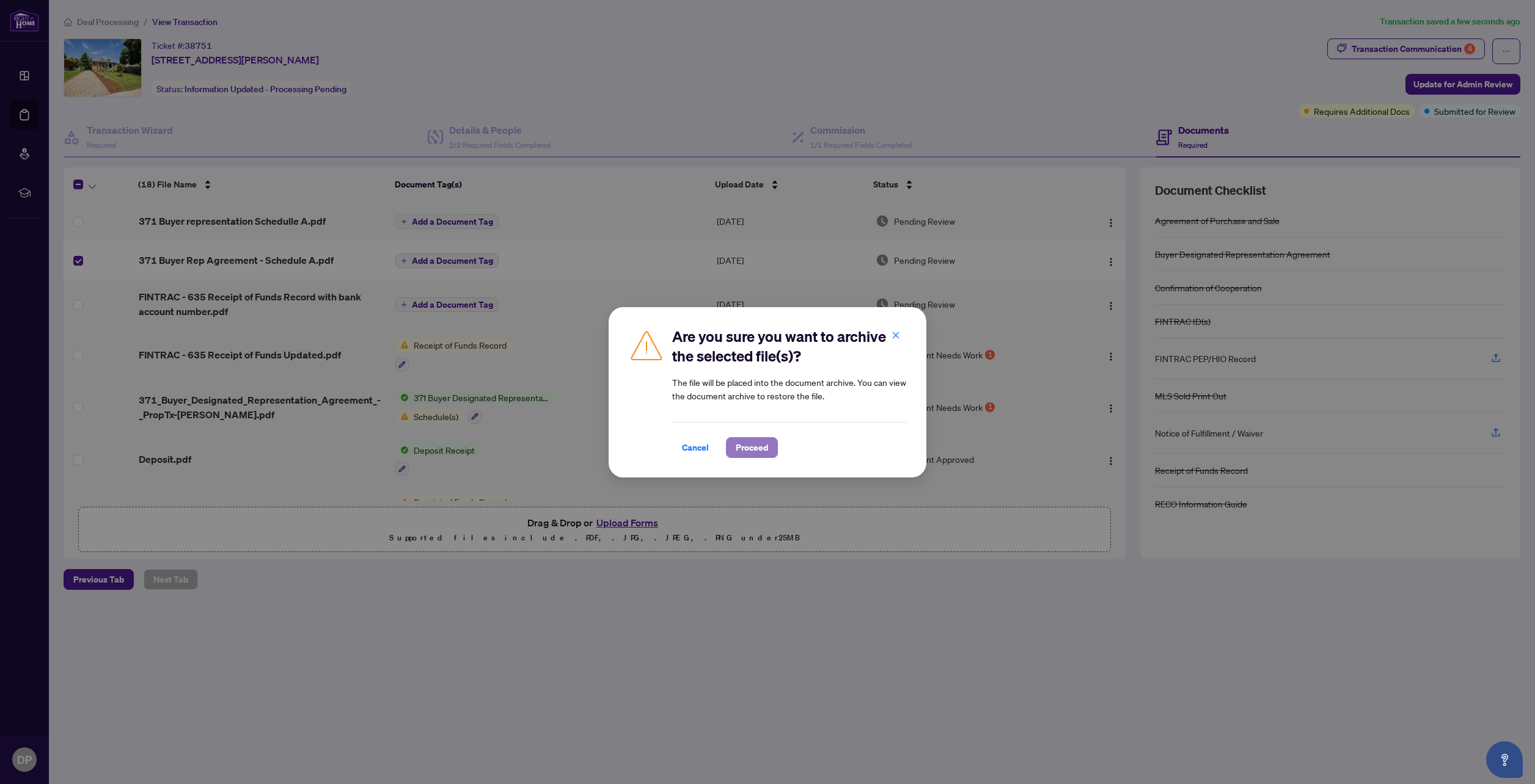
click at [763, 452] on span "Proceed" at bounding box center [751, 447] width 33 height 19
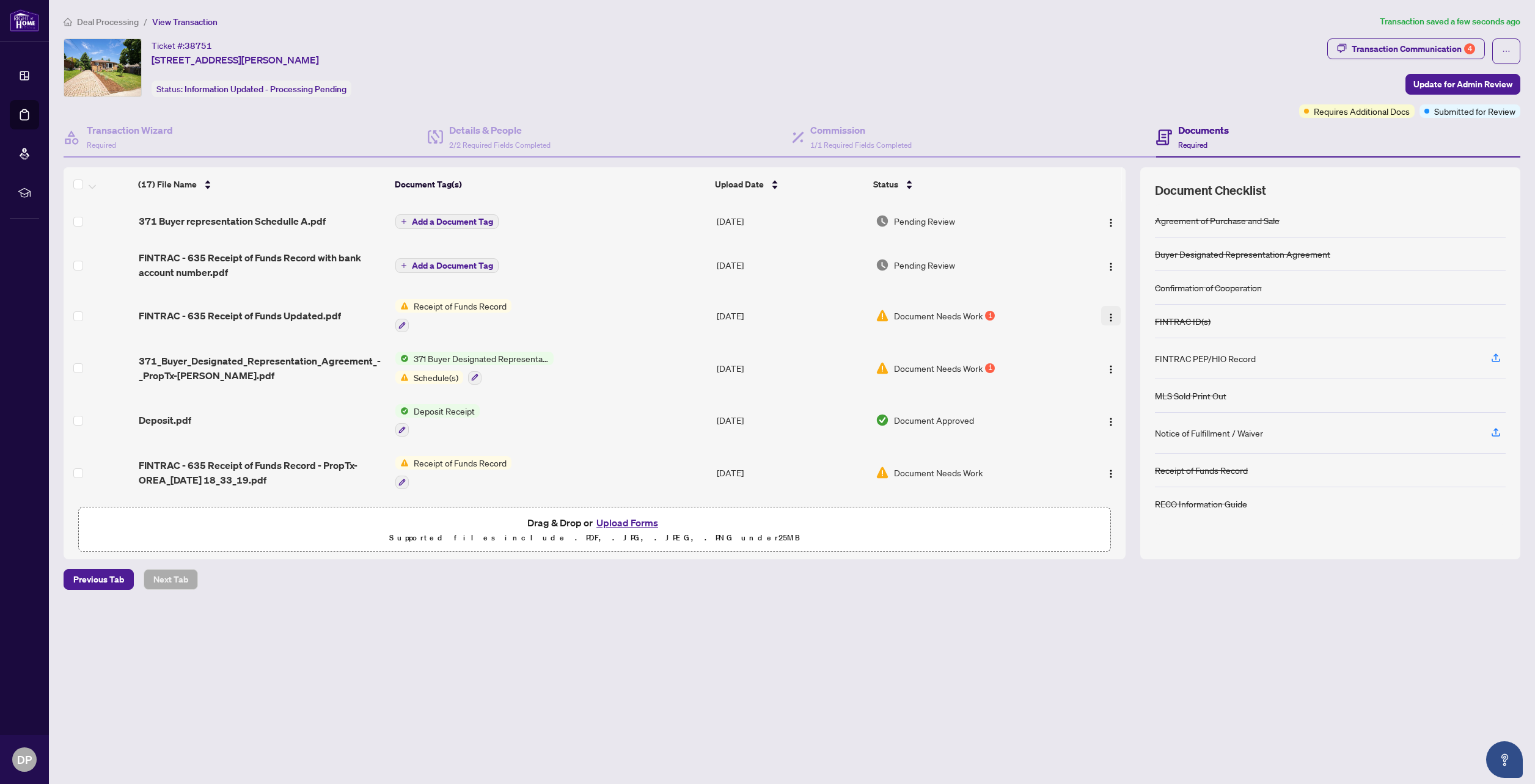
click at [1106, 317] on img "button" at bounding box center [1110, 317] width 10 height 10
click at [1120, 456] on span "Archive" at bounding box center [1165, 457] width 117 height 13
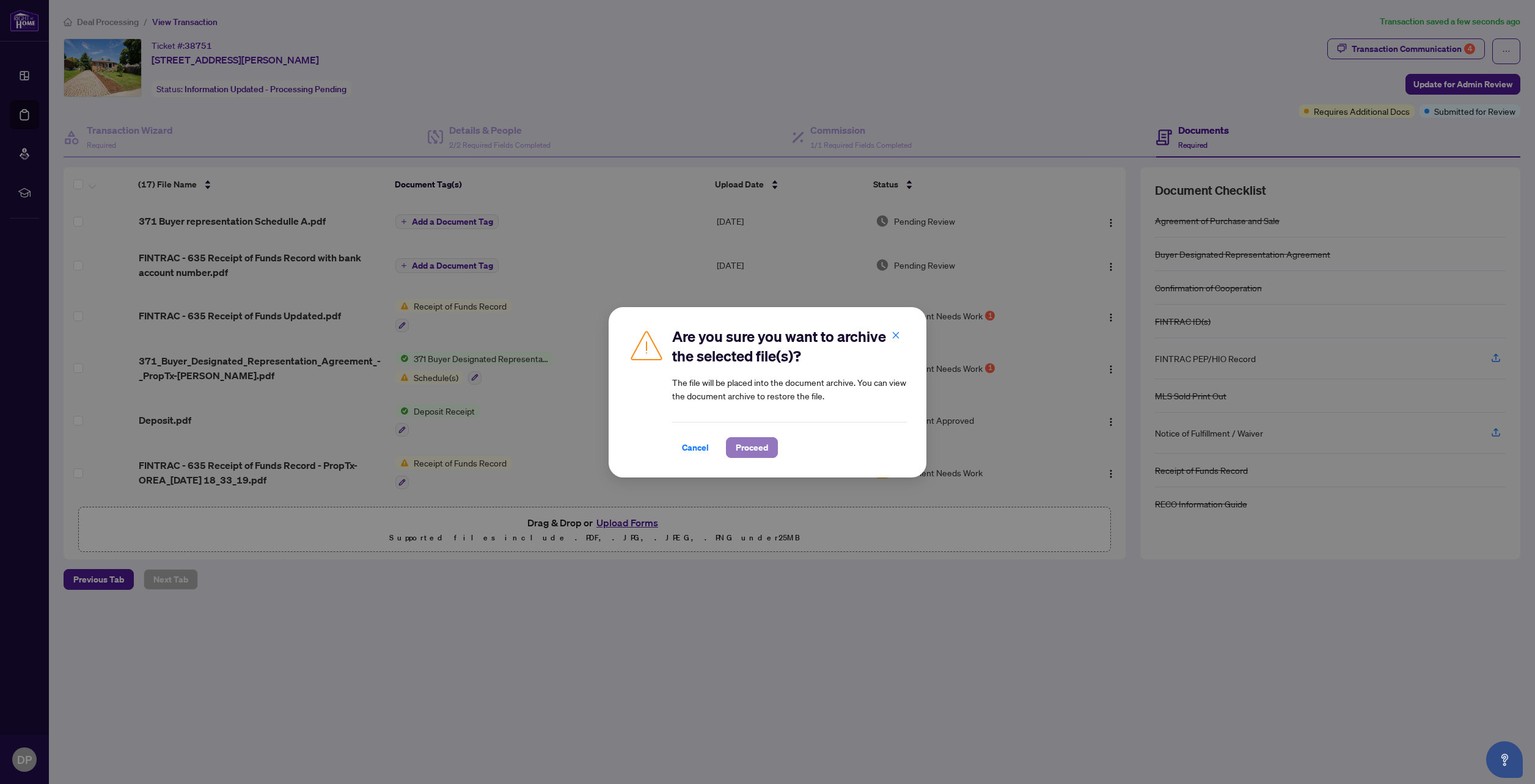
click at [743, 449] on span "Proceed" at bounding box center [751, 447] width 33 height 19
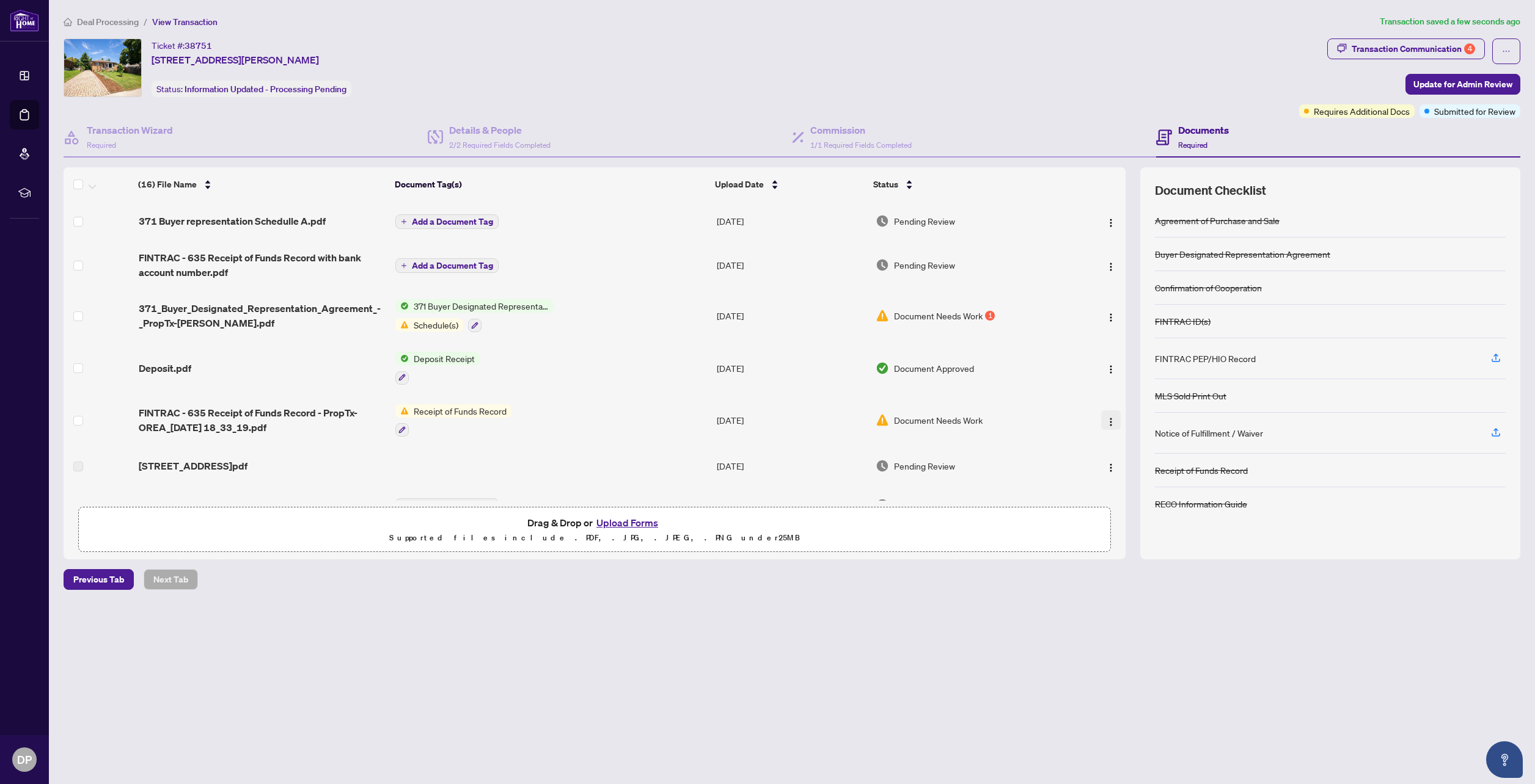
click at [1108, 422] on img "button" at bounding box center [1110, 422] width 10 height 10
click at [1132, 565] on span "Archive" at bounding box center [1165, 561] width 117 height 13
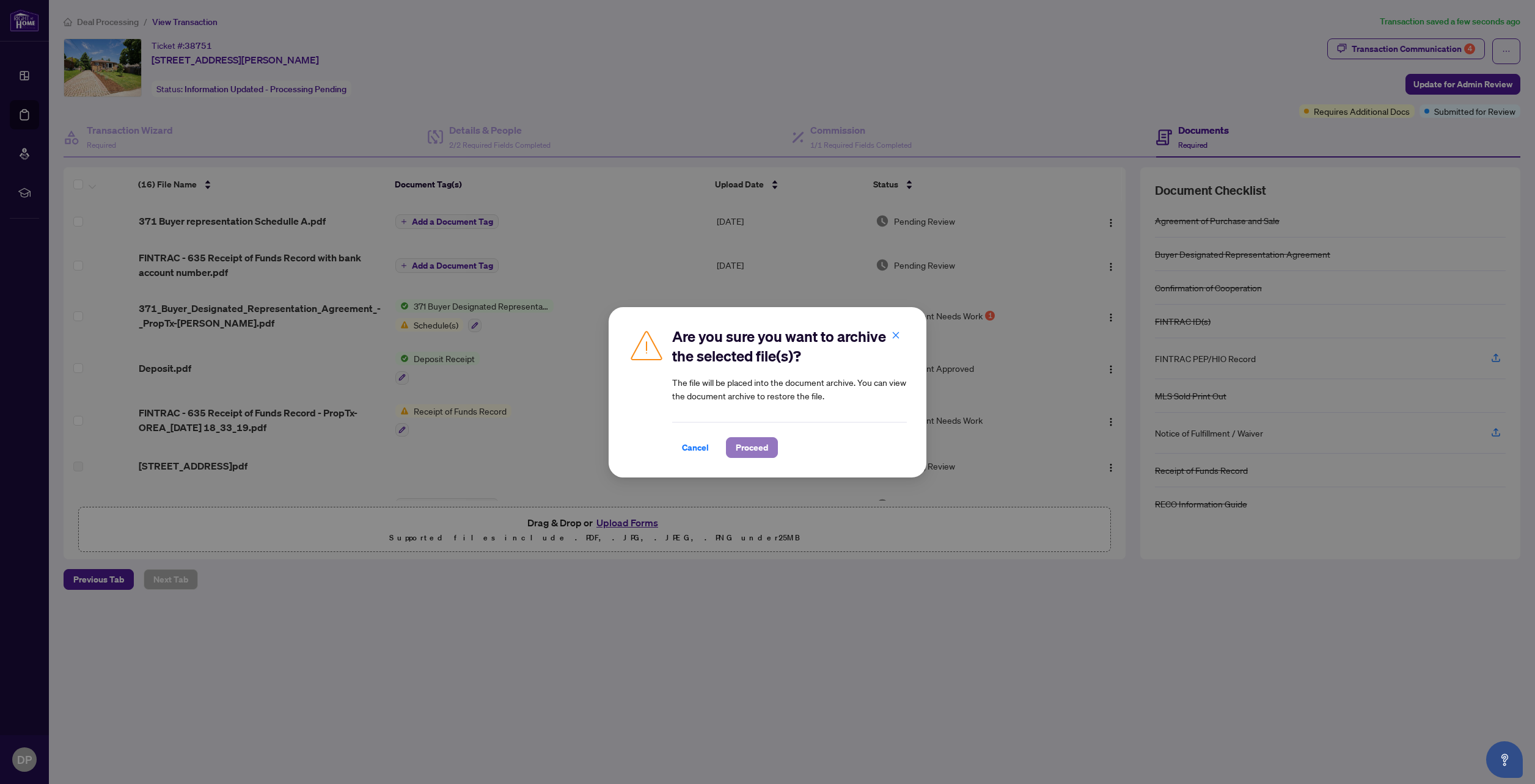
click at [762, 448] on span "Proceed" at bounding box center [751, 447] width 33 height 19
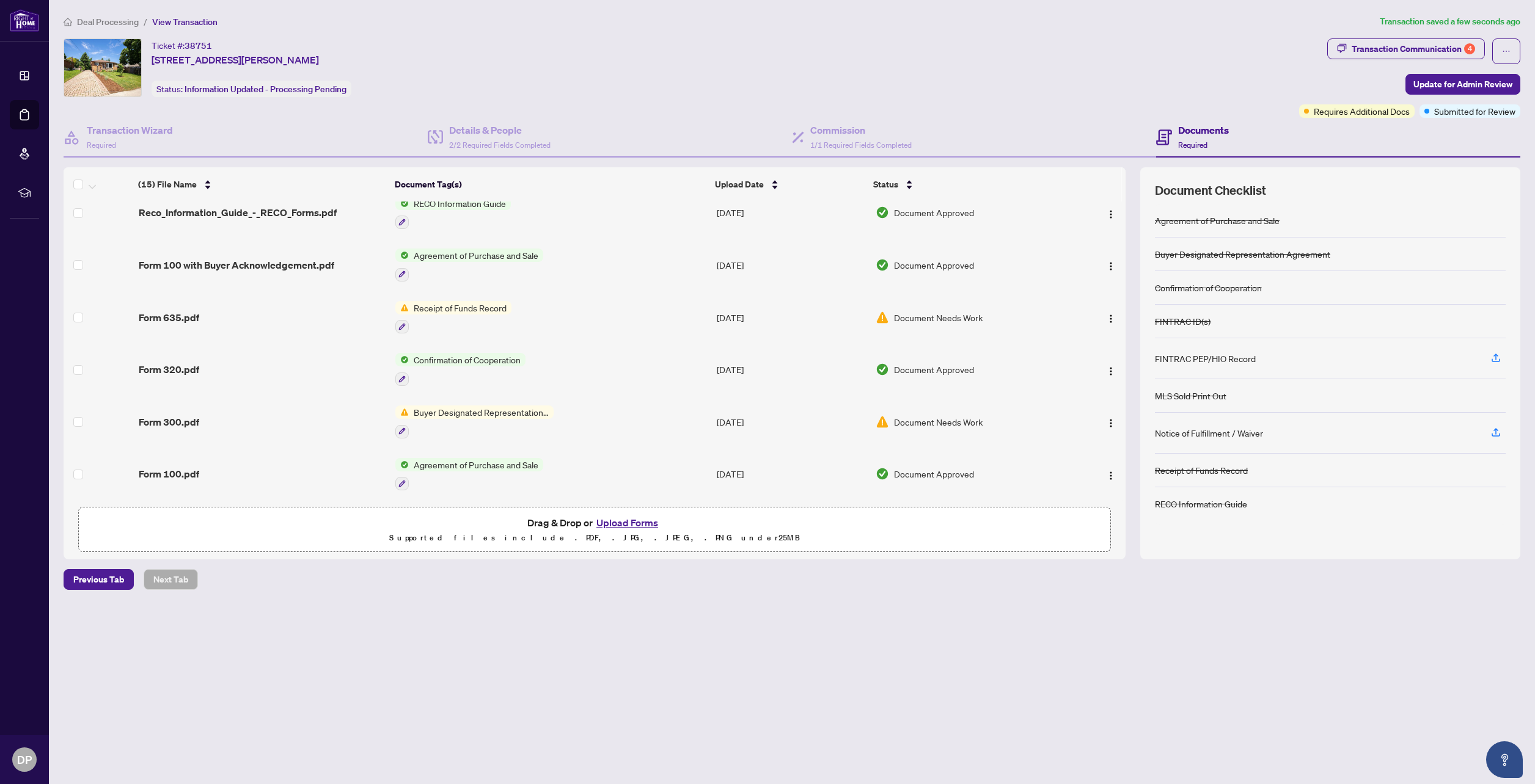
scroll to position [383, 0]
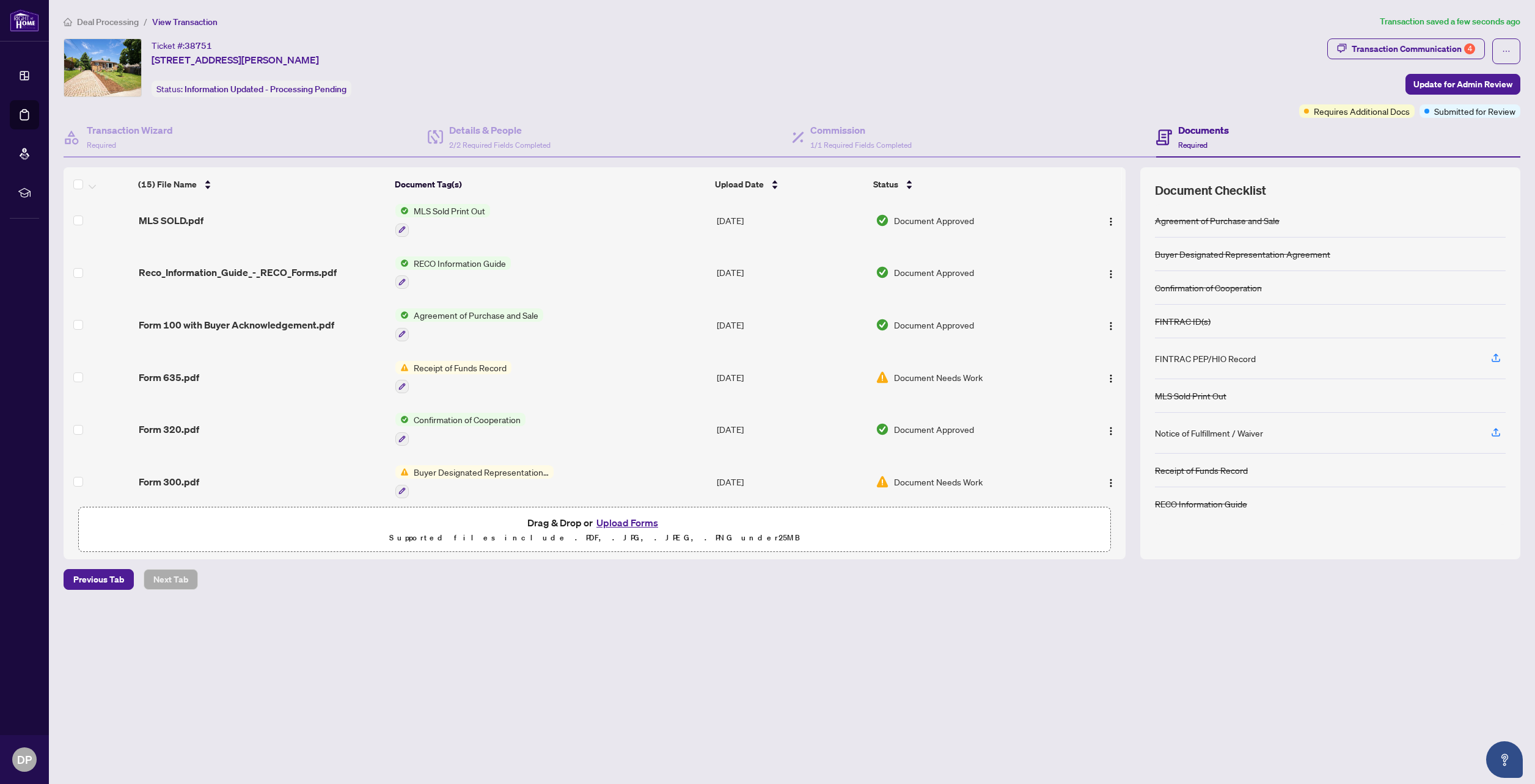
click at [223, 378] on div "Form 635.pdf" at bounding box center [262, 377] width 247 height 15
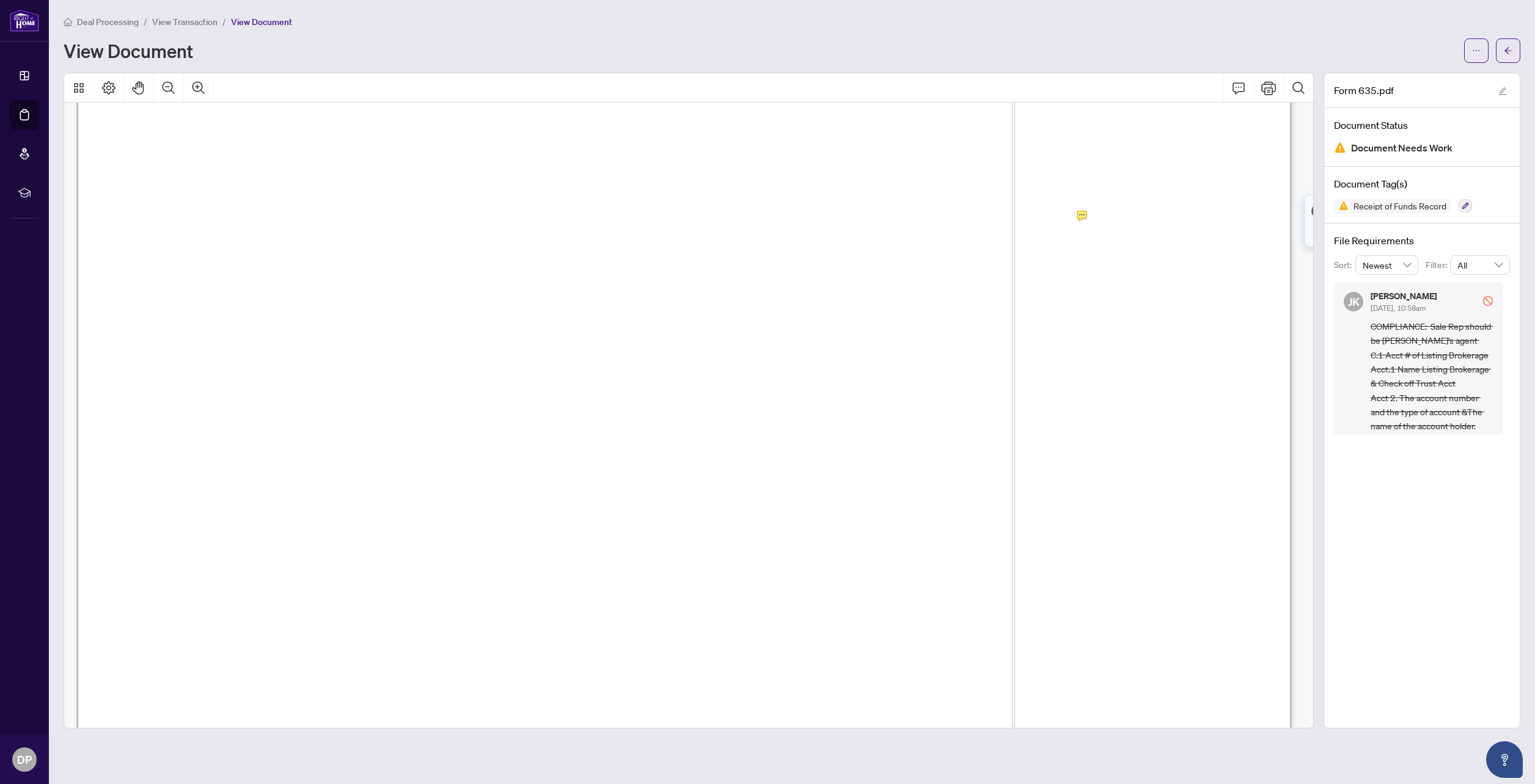
scroll to position [61, 0]
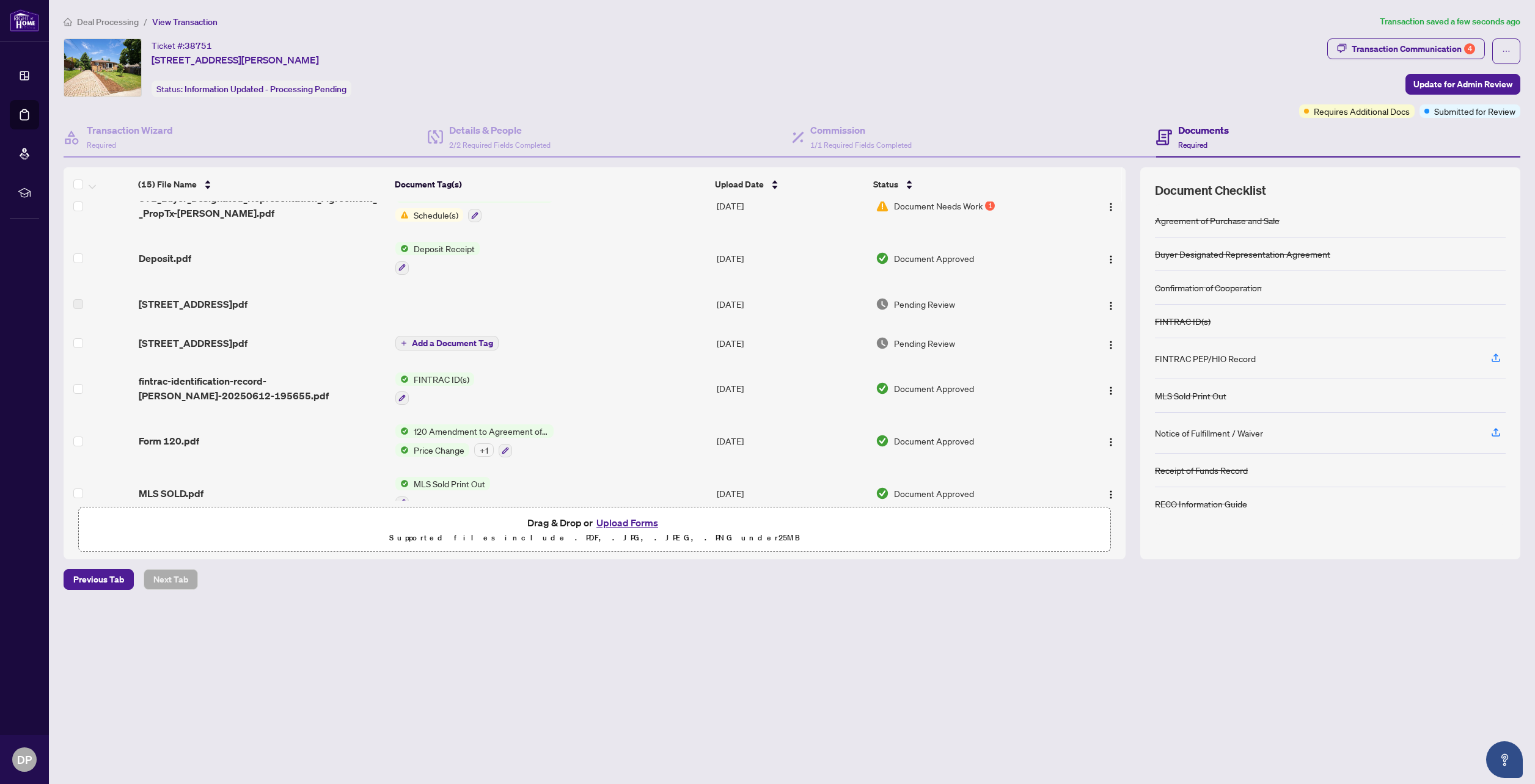
scroll to position [367, 0]
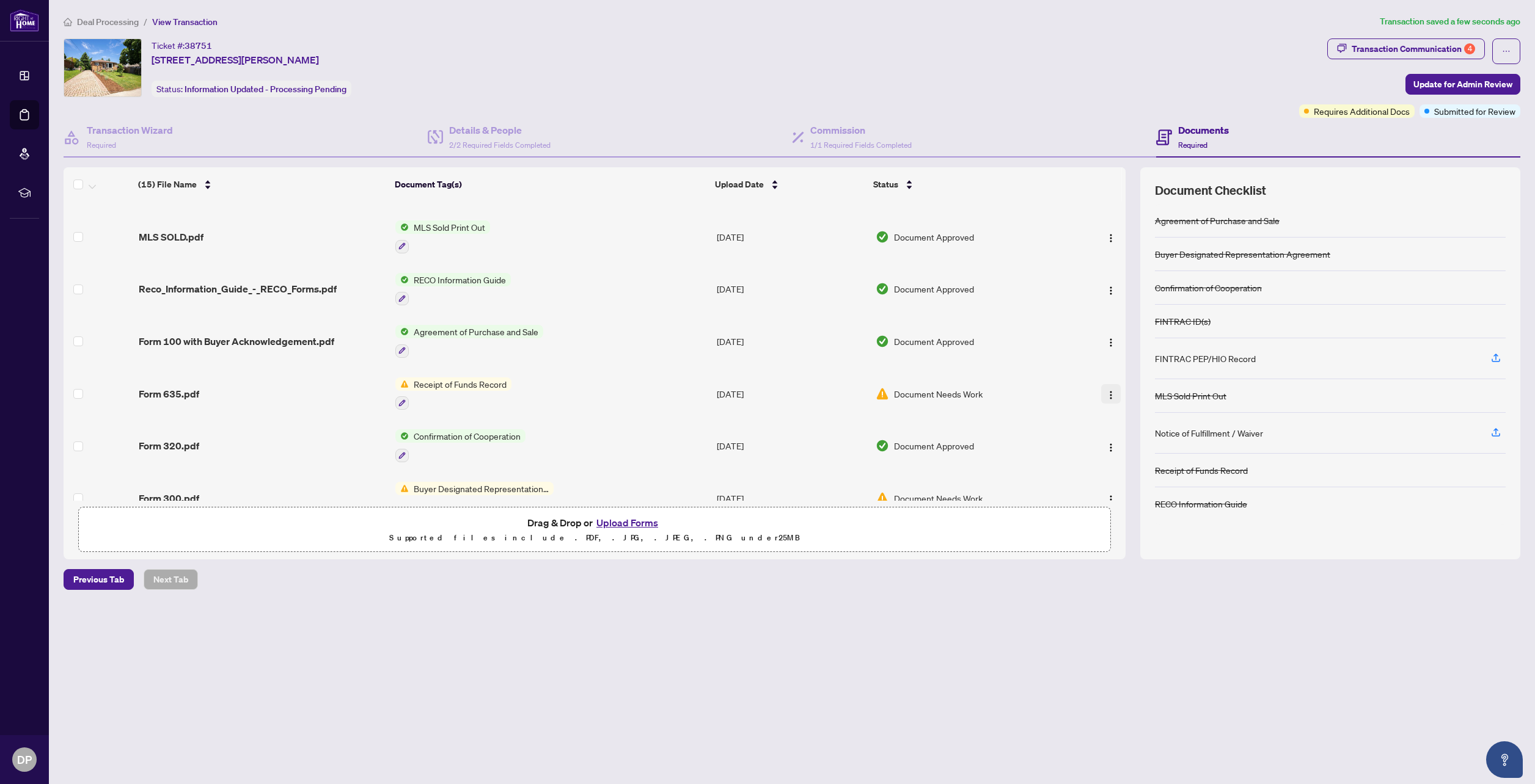
click at [1111, 390] on img "button" at bounding box center [1110, 395] width 10 height 10
click at [1145, 532] on span "Archive" at bounding box center [1165, 533] width 117 height 13
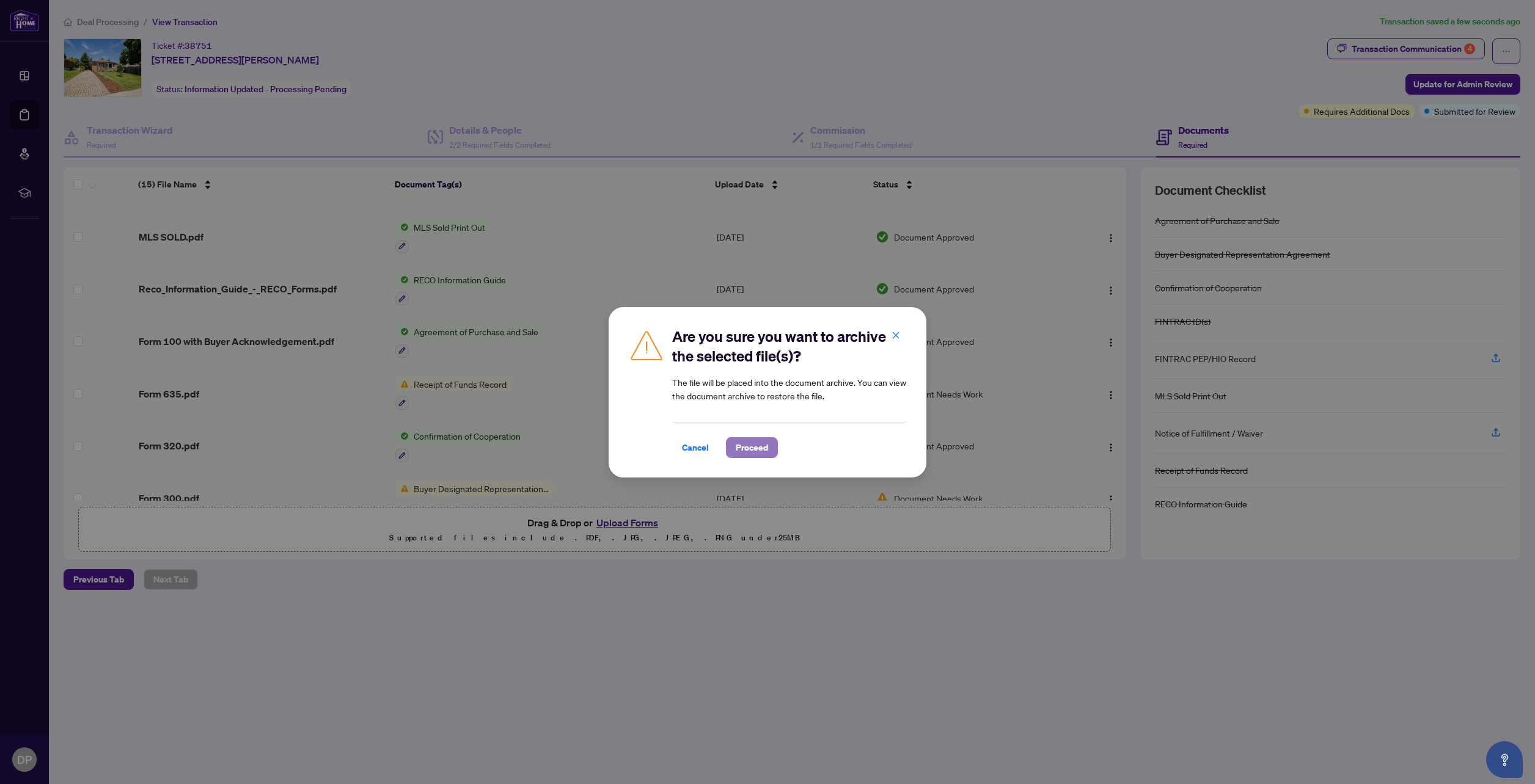
click at [761, 451] on span "Proceed" at bounding box center [751, 447] width 33 height 19
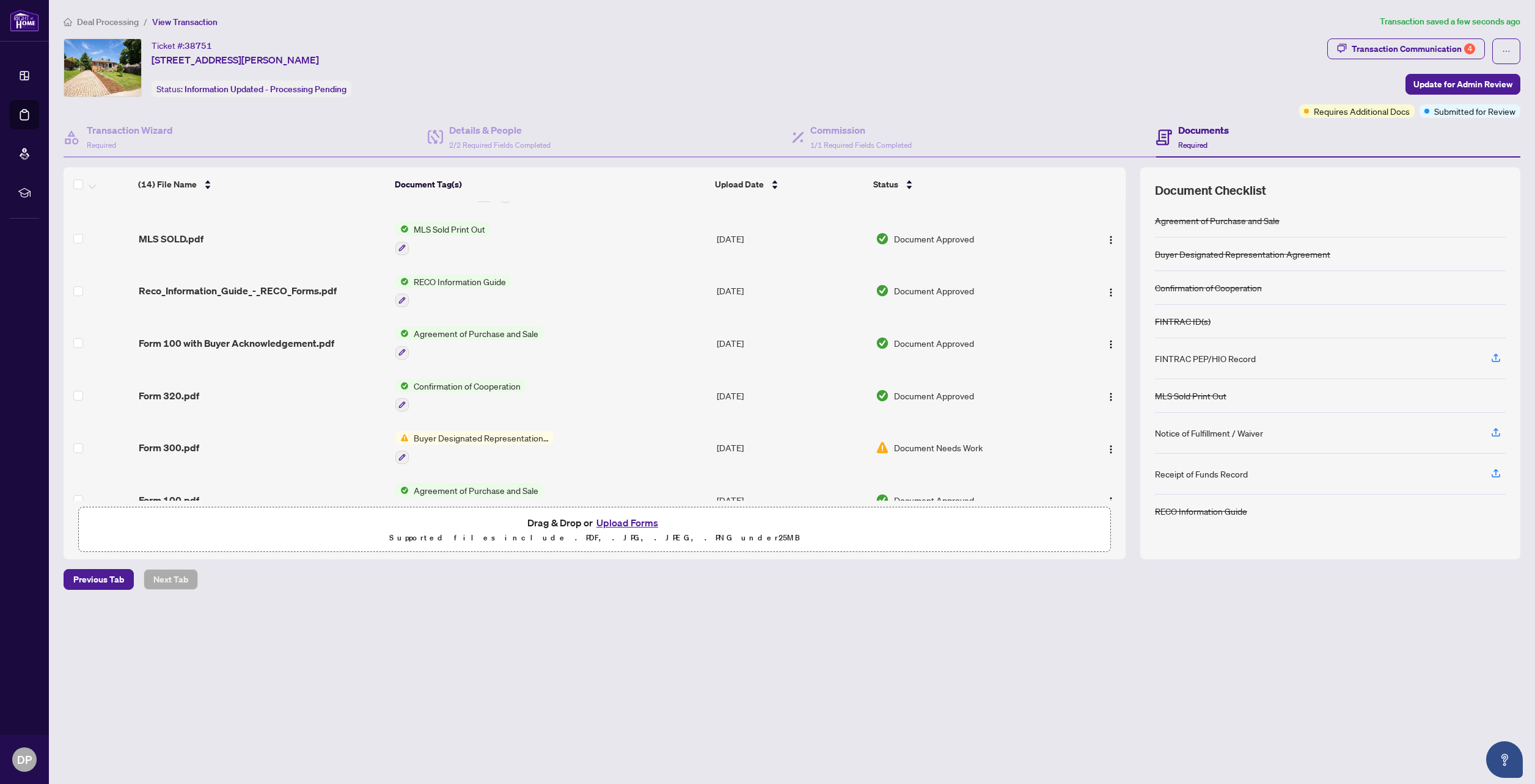
scroll to position [392, 0]
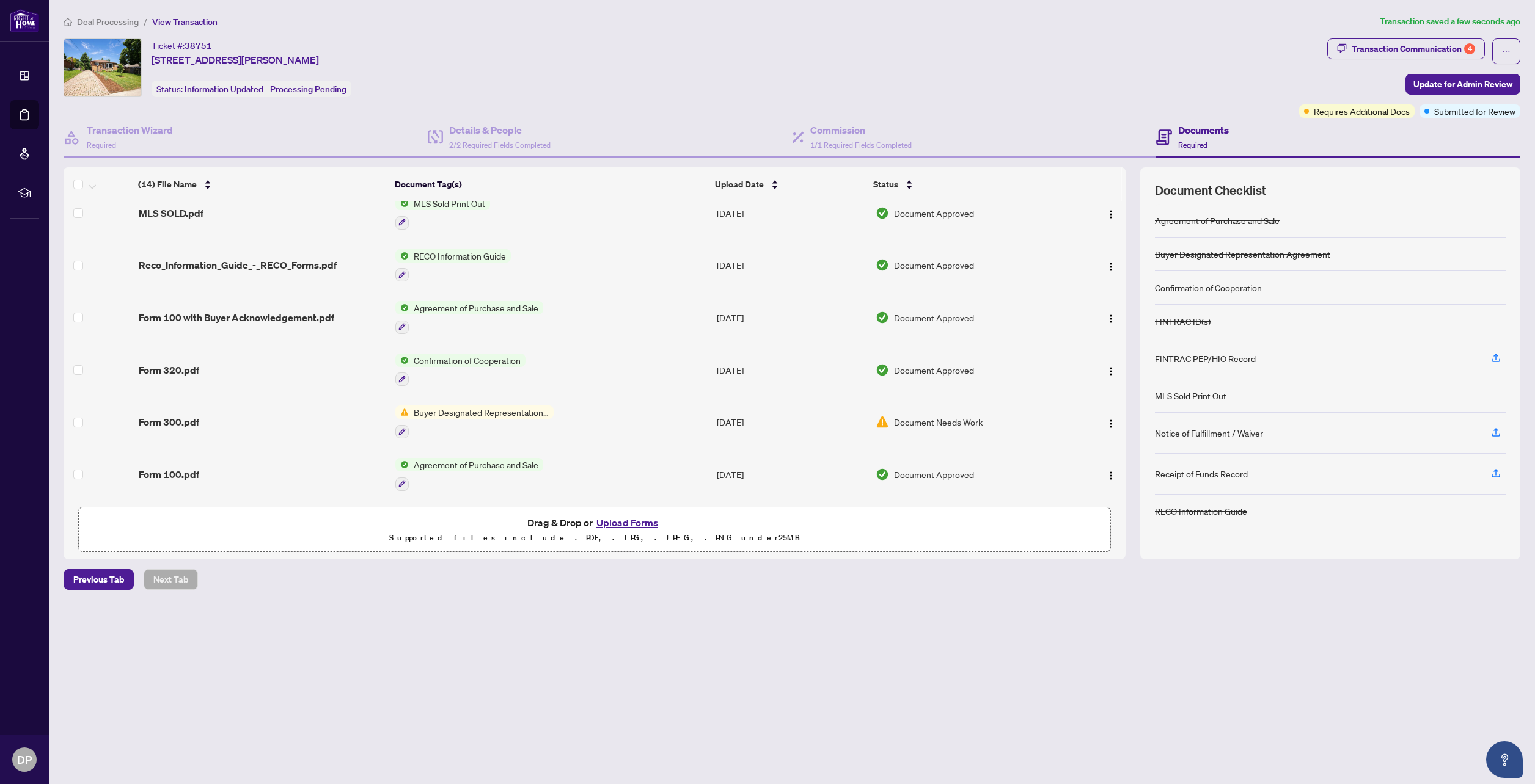
click at [908, 417] on span "Document Needs Work" at bounding box center [938, 422] width 89 height 13
click at [1106, 419] on img "button" at bounding box center [1110, 424] width 10 height 10
click at [1173, 558] on span "Archive" at bounding box center [1165, 559] width 117 height 13
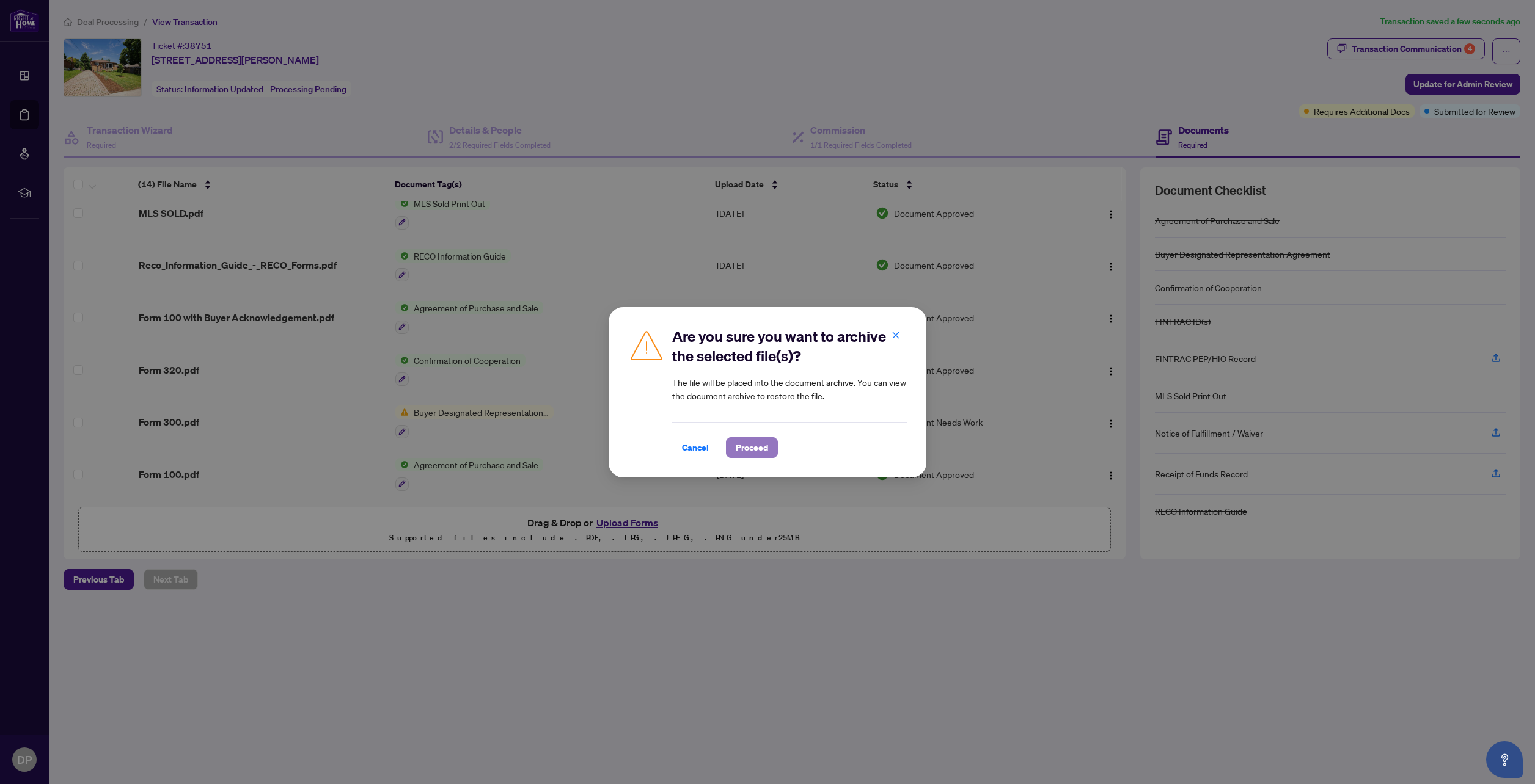
click at [766, 447] on span "Proceed" at bounding box center [751, 447] width 33 height 19
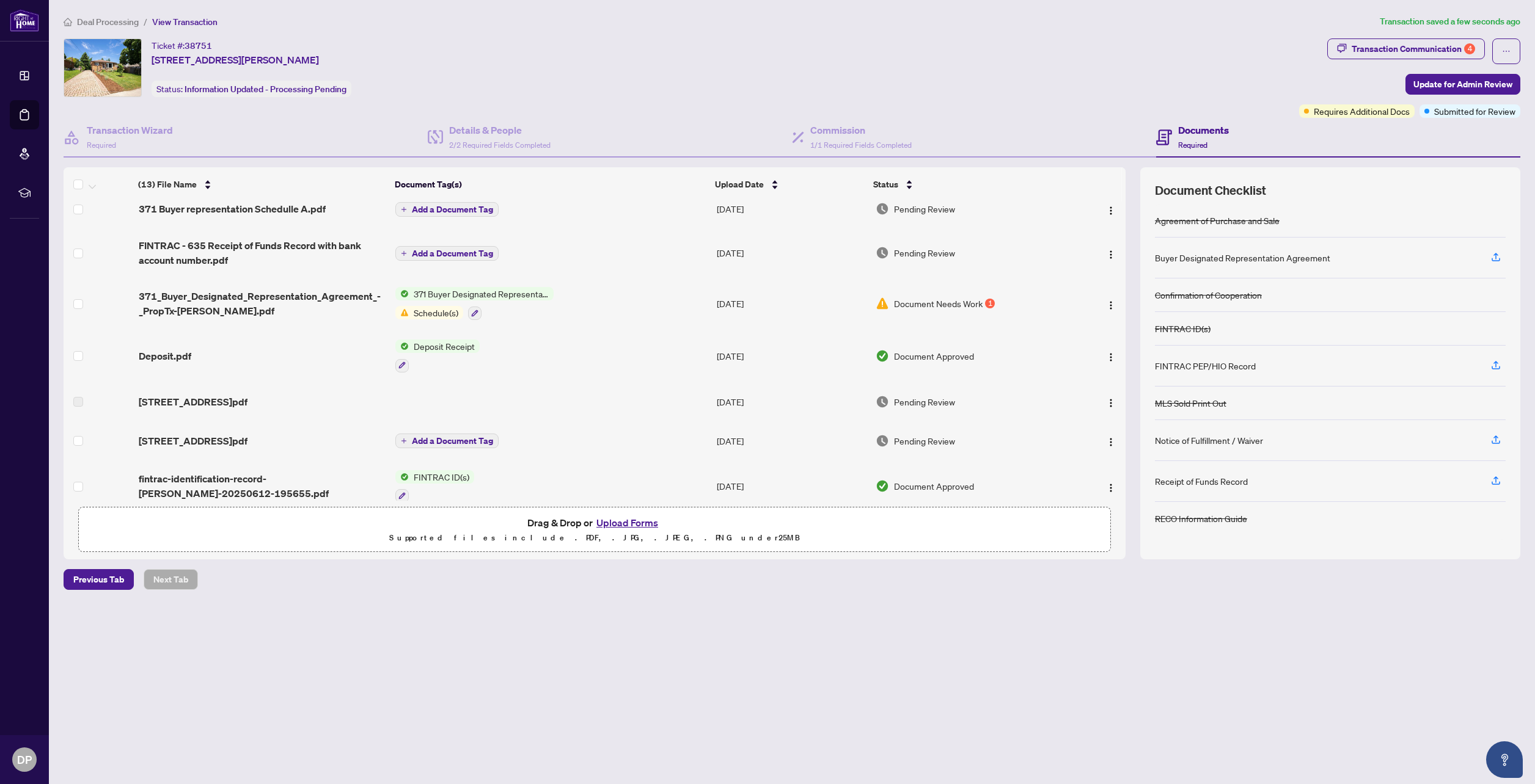
scroll to position [0, 0]
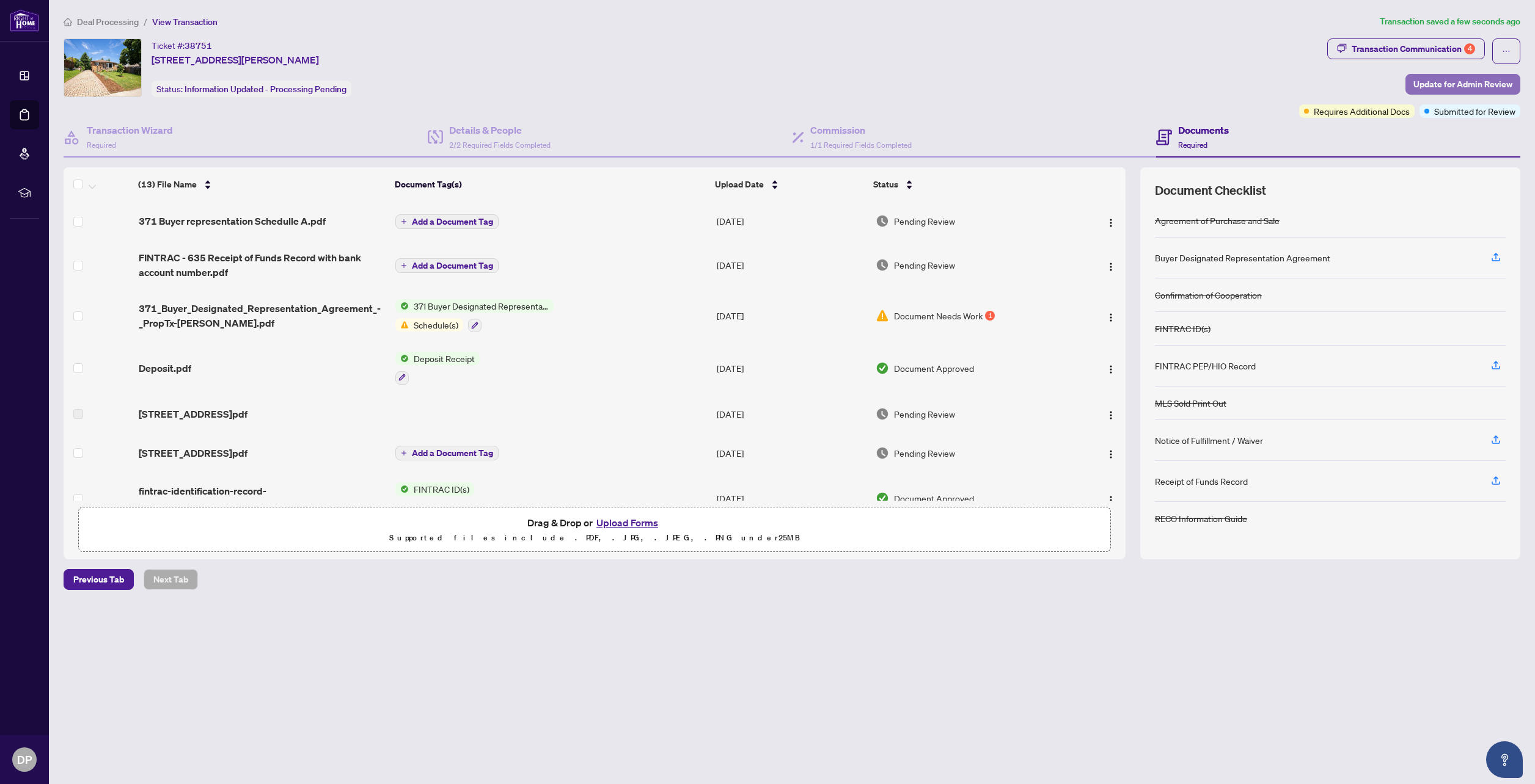
click at [1424, 85] on span "Update for Admin Review" at bounding box center [1462, 84] width 99 height 19
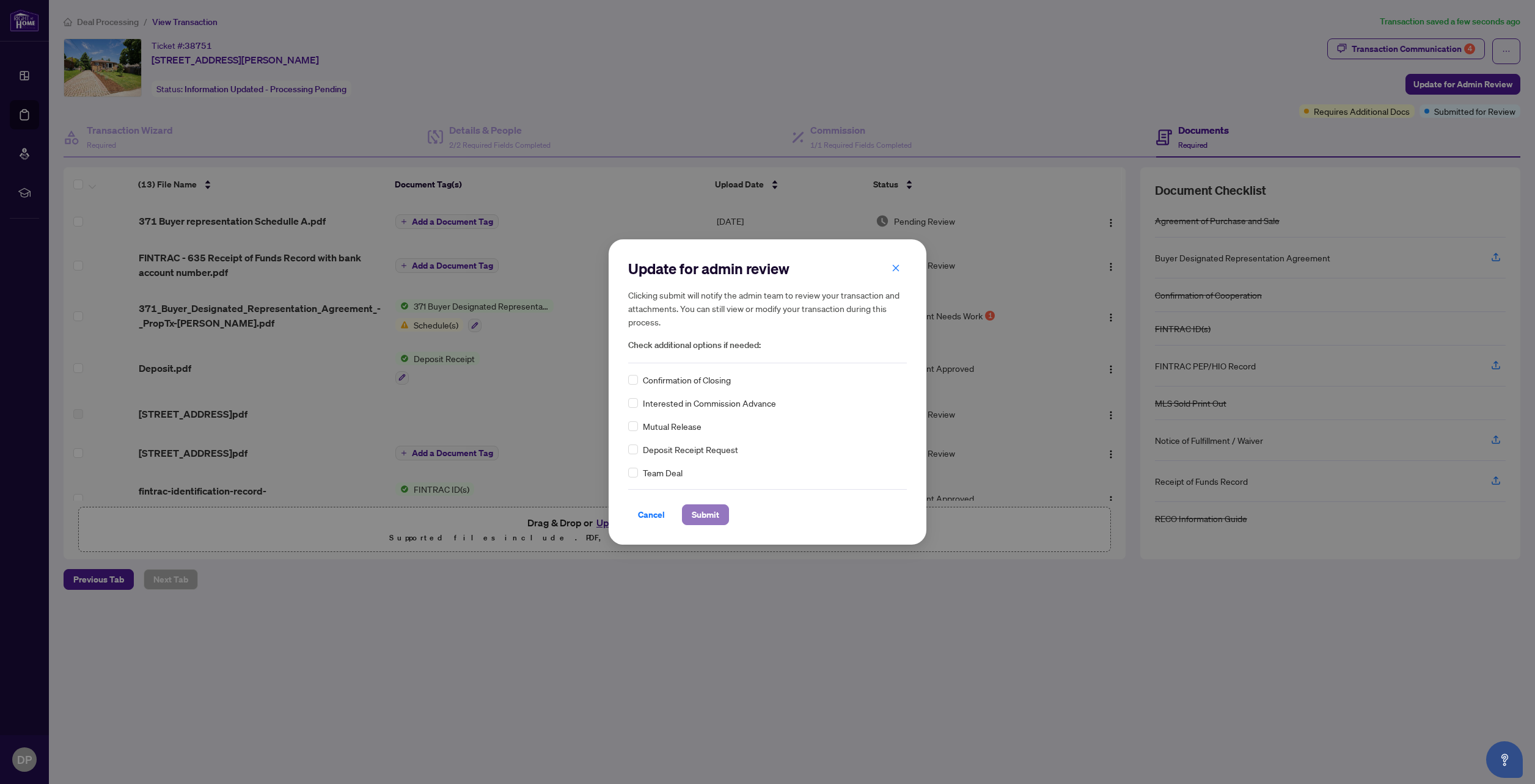
click at [715, 516] on span "Submit" at bounding box center [705, 515] width 27 height 19
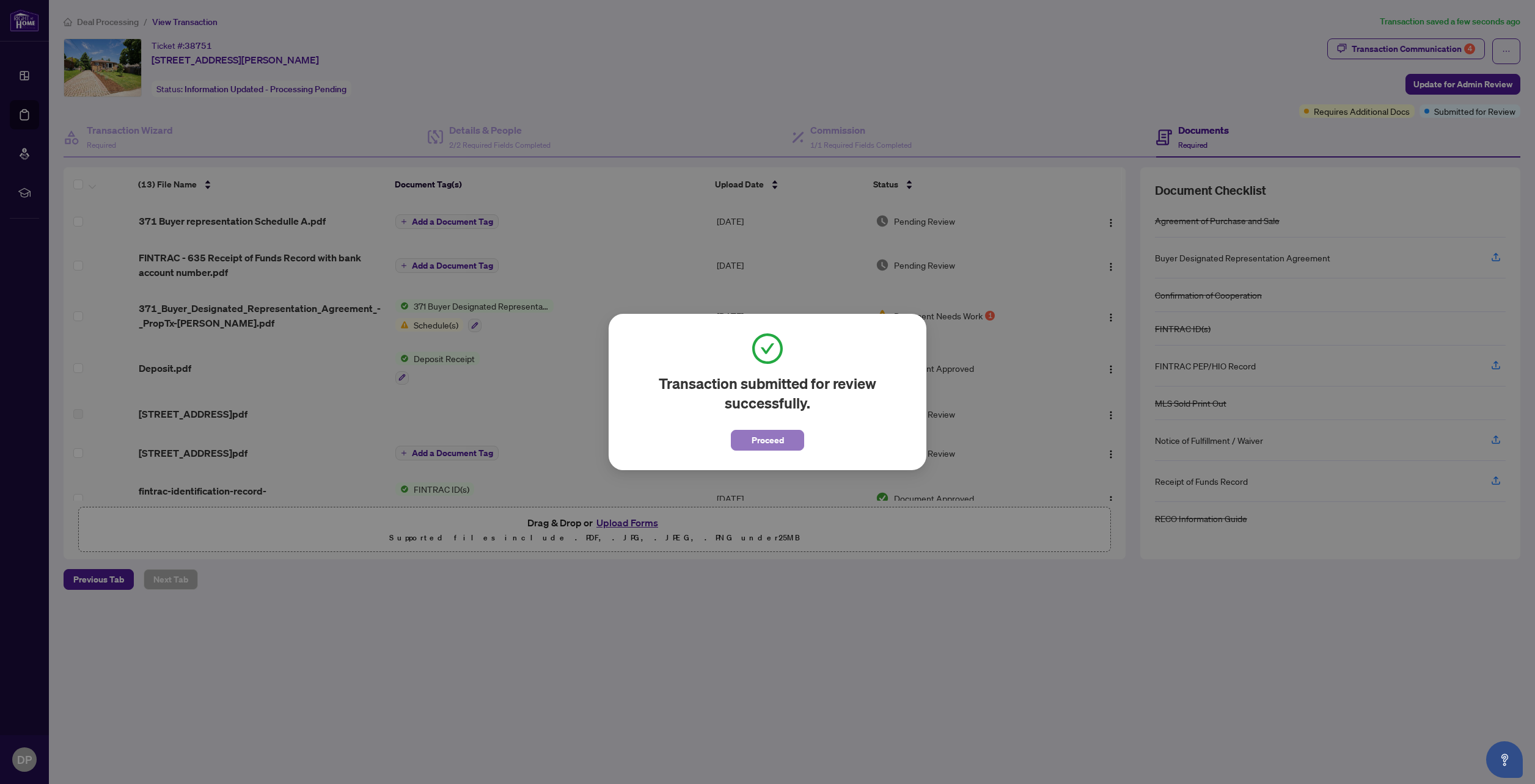
click at [768, 439] on span "Proceed" at bounding box center [768, 440] width 33 height 19
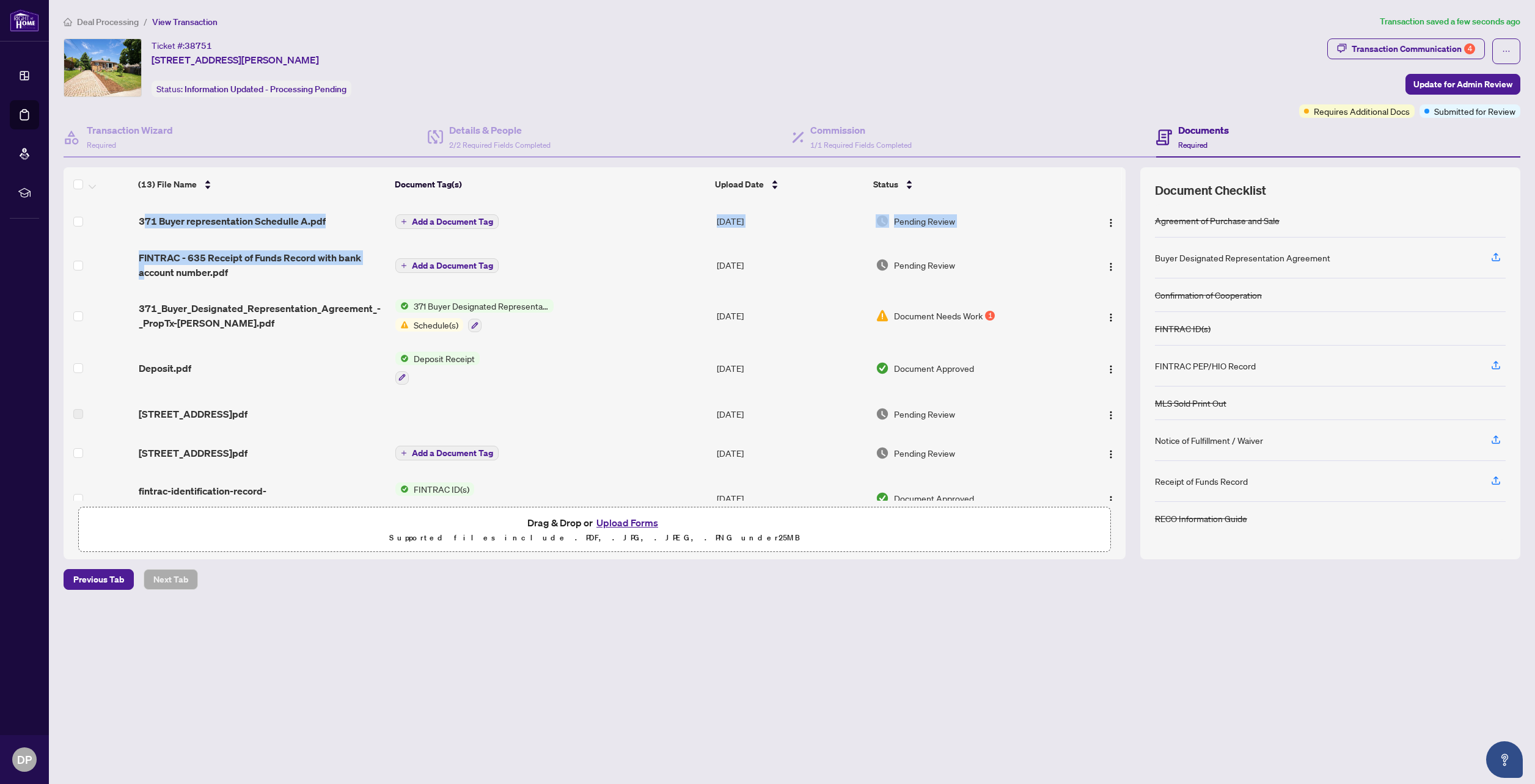
drag, startPoint x: 145, startPoint y: 219, endPoint x: 142, endPoint y: 281, distance: 62.1
click at [142, 281] on tbody "371 Buyer representation Schedulle A.pdf Add a Document Tag [DATE] Pending Revi…" at bounding box center [594, 520] width 1062 height 637
drag, startPoint x: 142, startPoint y: 281, endPoint x: 107, endPoint y: 234, distance: 58.6
click at [107, 234] on td at bounding box center [98, 221] width 70 height 39
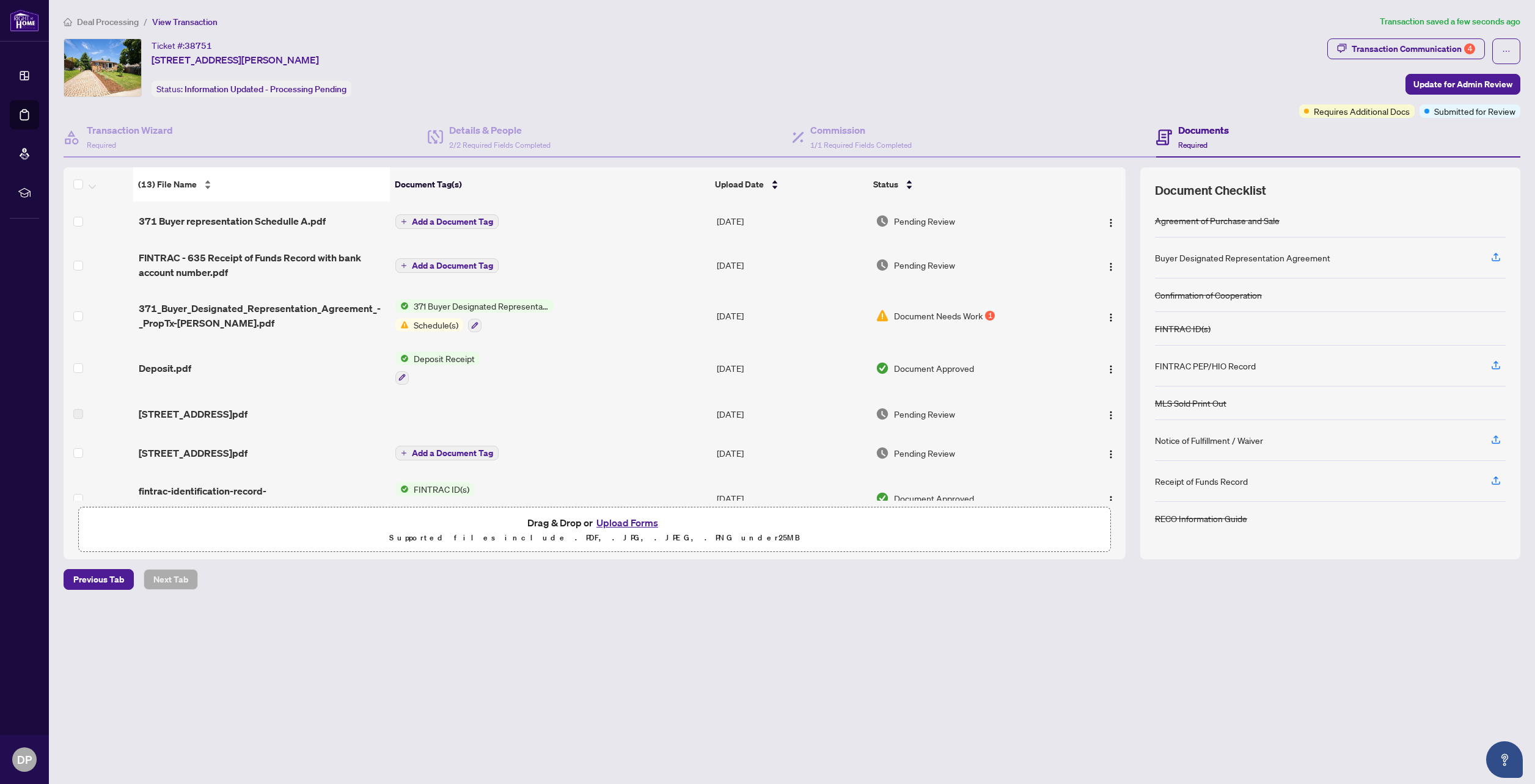
click at [203, 185] on div "(13) File Name" at bounding box center [261, 185] width 246 height 13
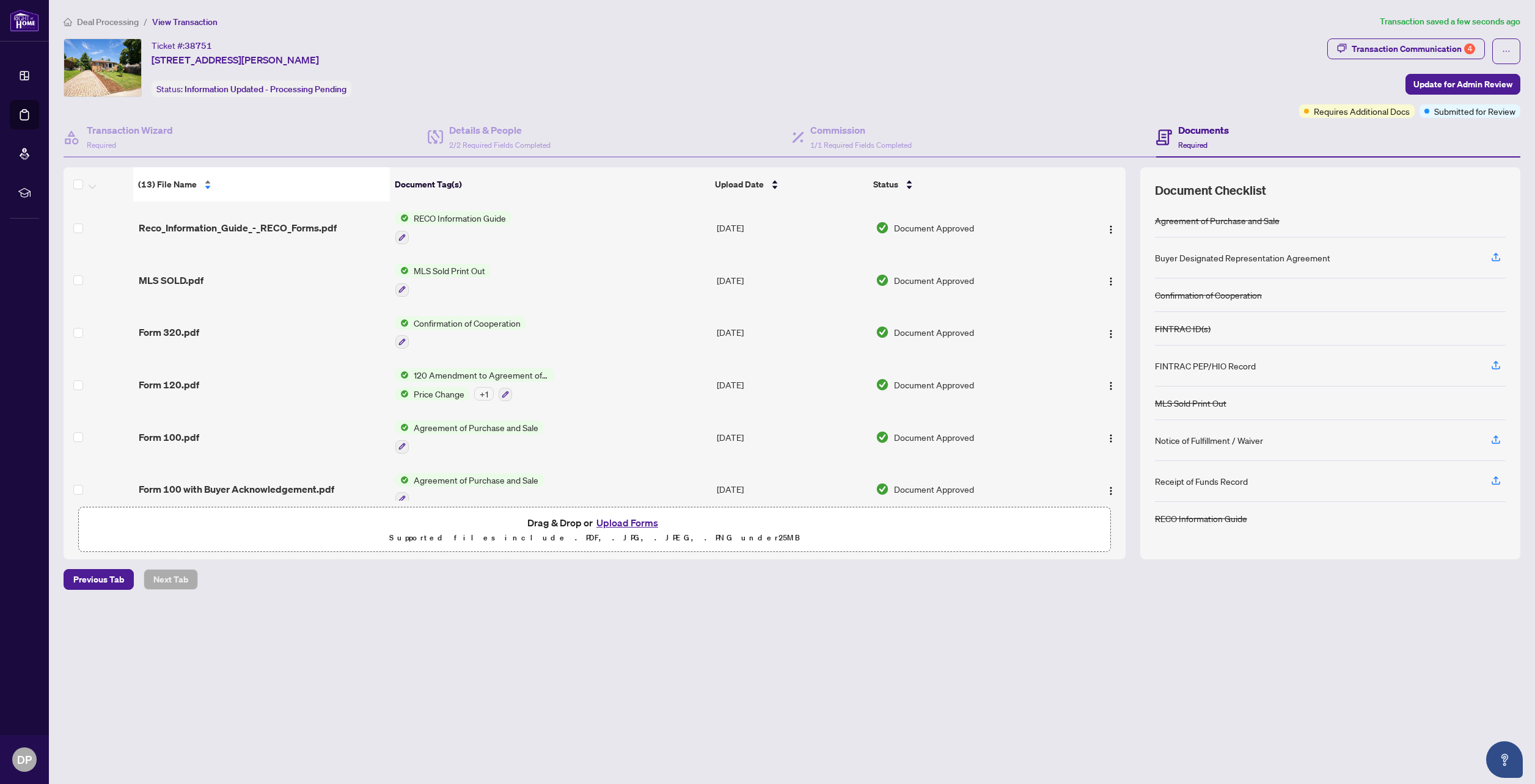
click at [207, 179] on div "(13) File Name" at bounding box center [261, 185] width 246 height 13
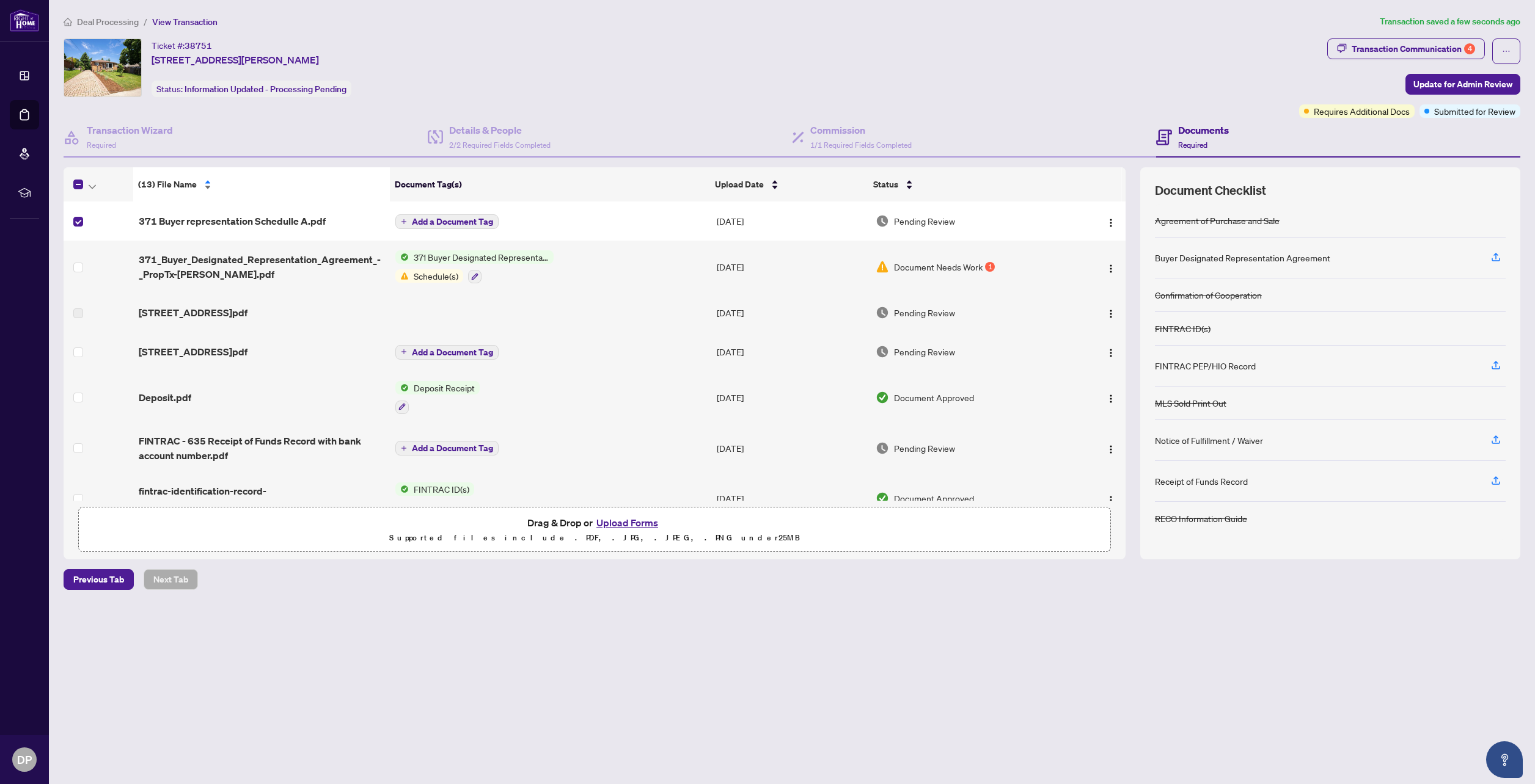
click at [205, 186] on div "(13) File Name" at bounding box center [261, 185] width 246 height 13
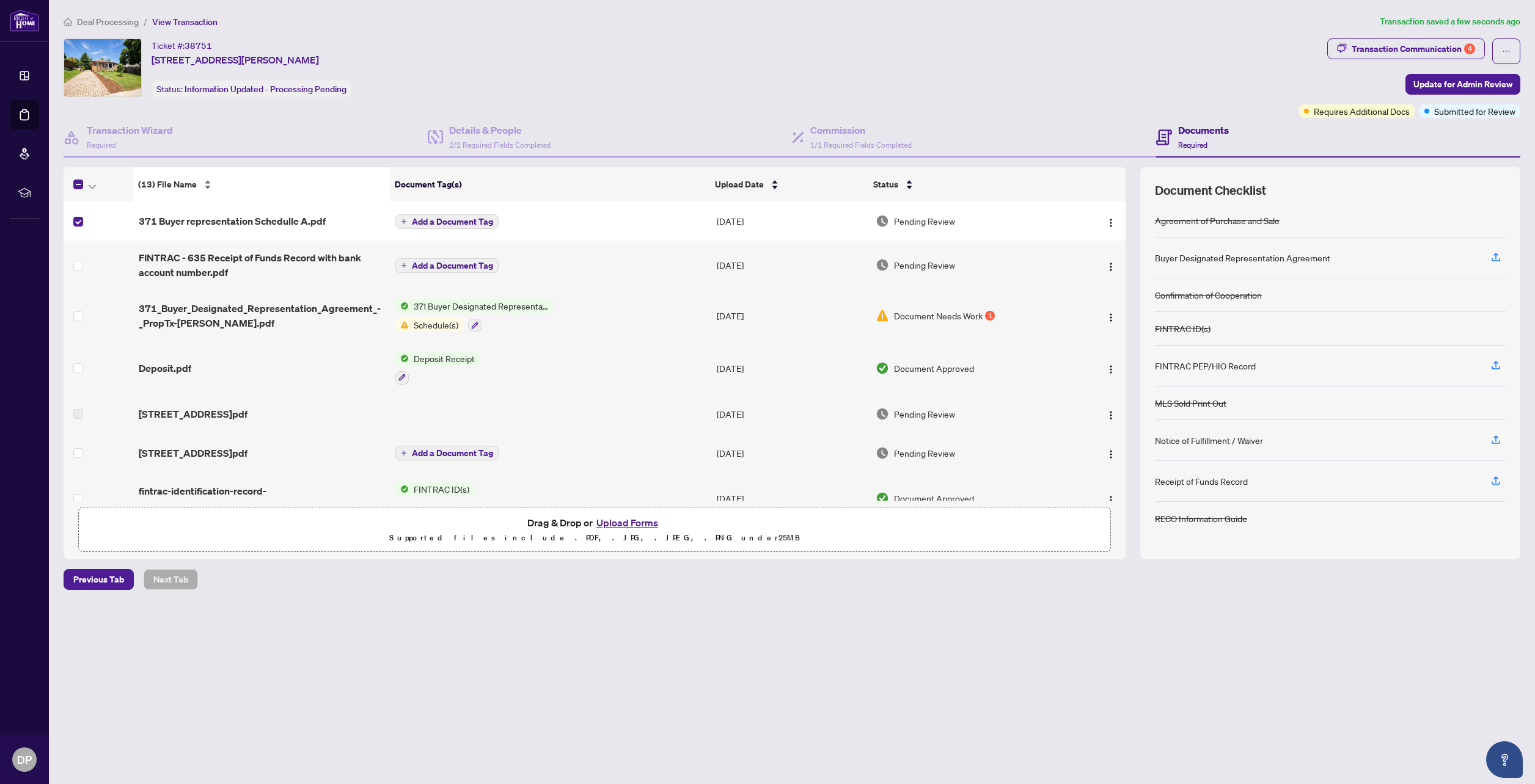
click at [205, 188] on div "(13) File Name" at bounding box center [261, 185] width 246 height 13
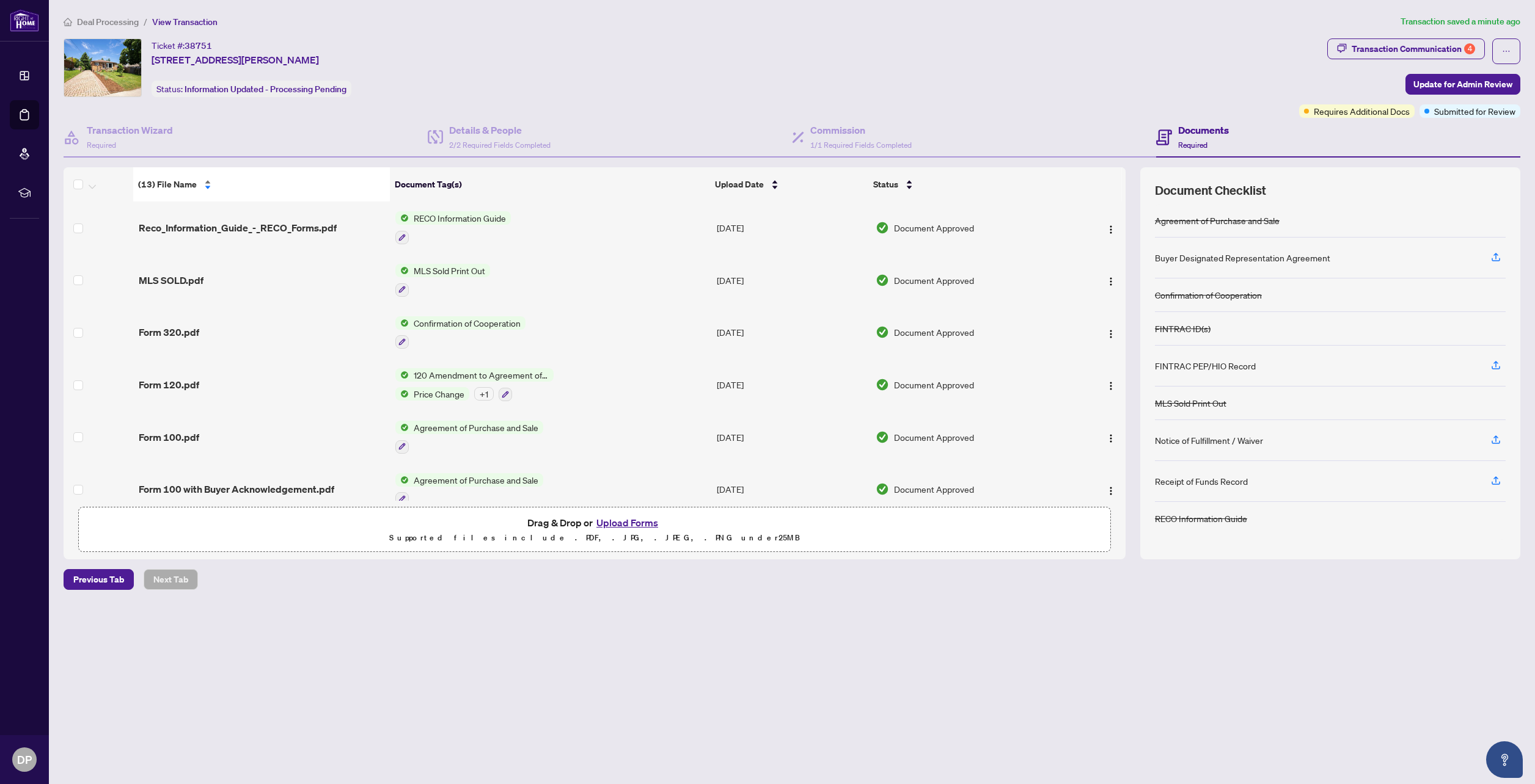
click at [206, 181] on div "(13) File Name" at bounding box center [261, 185] width 246 height 13
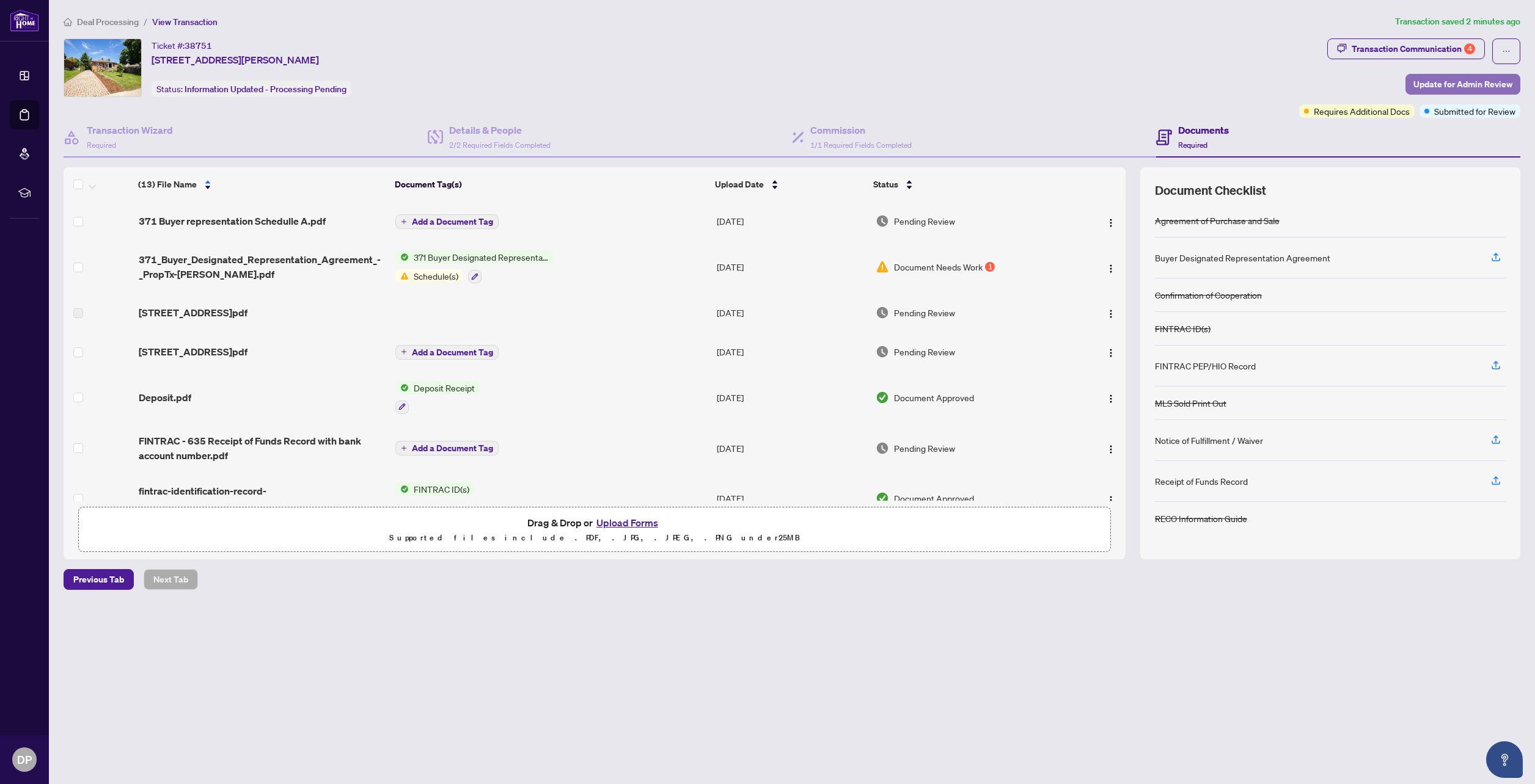
click at [1467, 84] on span "Update for Admin Review" at bounding box center [1462, 84] width 99 height 19
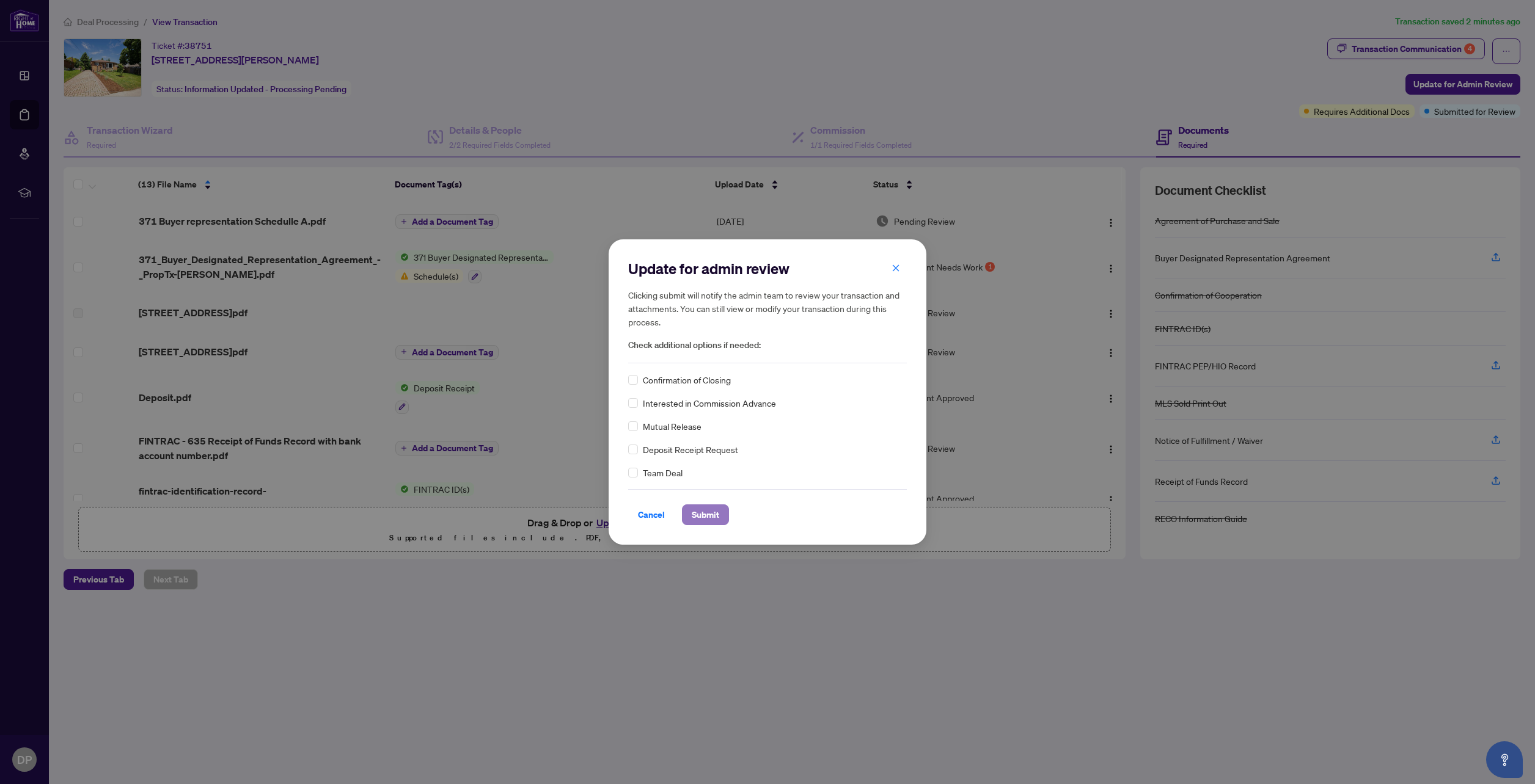
click at [704, 513] on span "Submit" at bounding box center [705, 515] width 27 height 19
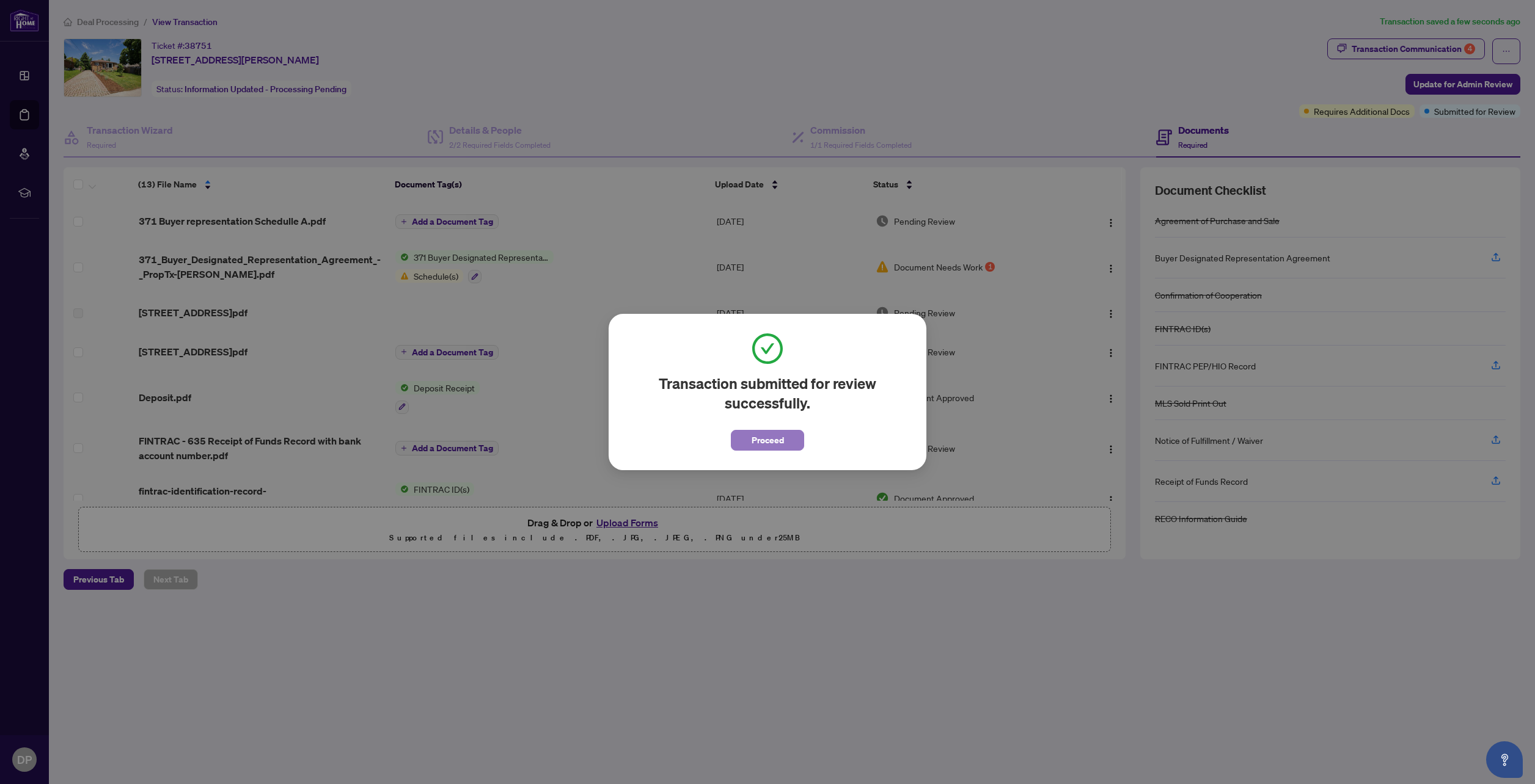
click at [748, 441] on button "Proceed" at bounding box center [768, 440] width 73 height 21
